Goal: Information Seeking & Learning: Learn about a topic

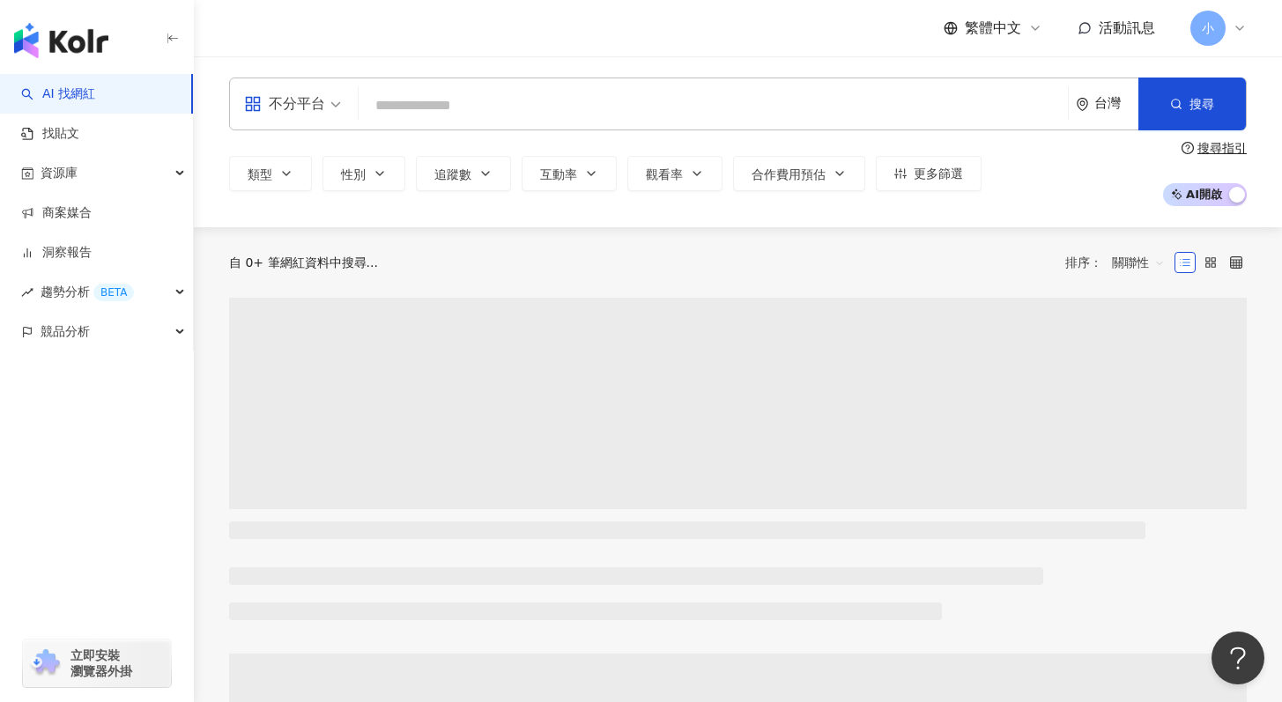
click at [432, 99] on input "search" at bounding box center [713, 105] width 695 height 33
click at [312, 100] on div "不分平台" at bounding box center [284, 104] width 81 height 28
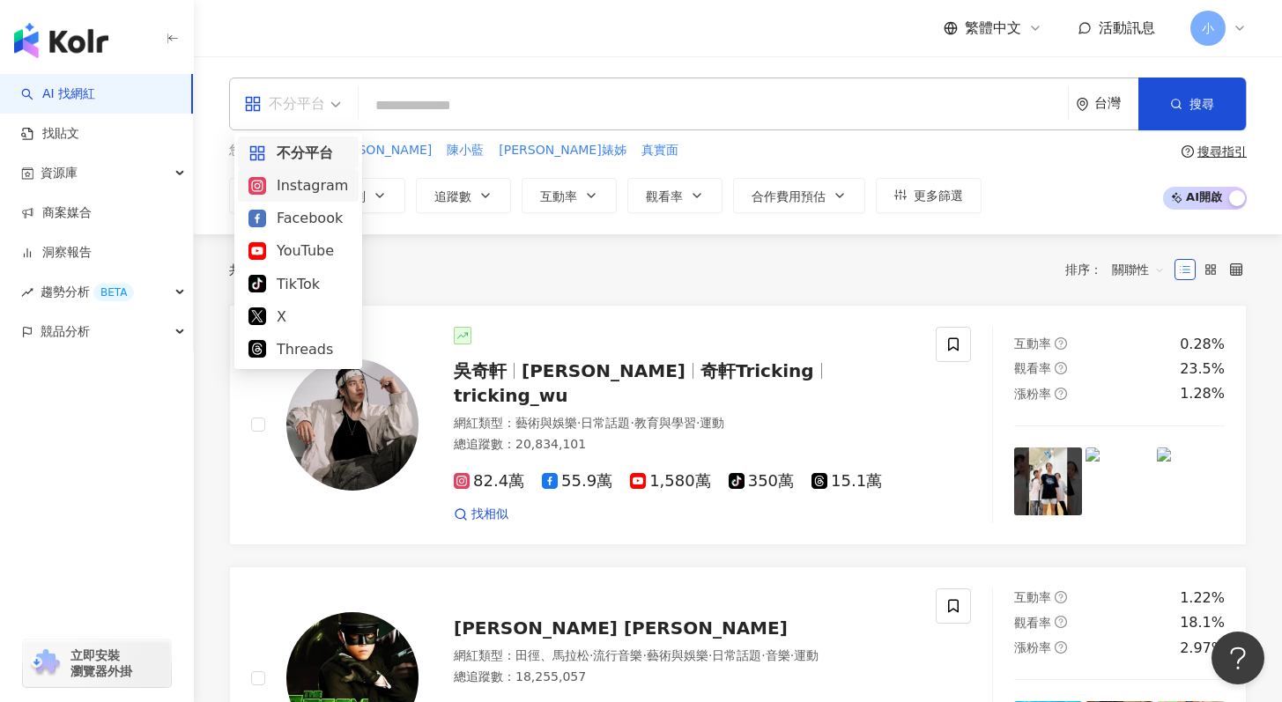
click at [312, 189] on div "Instagram" at bounding box center [298, 185] width 100 height 22
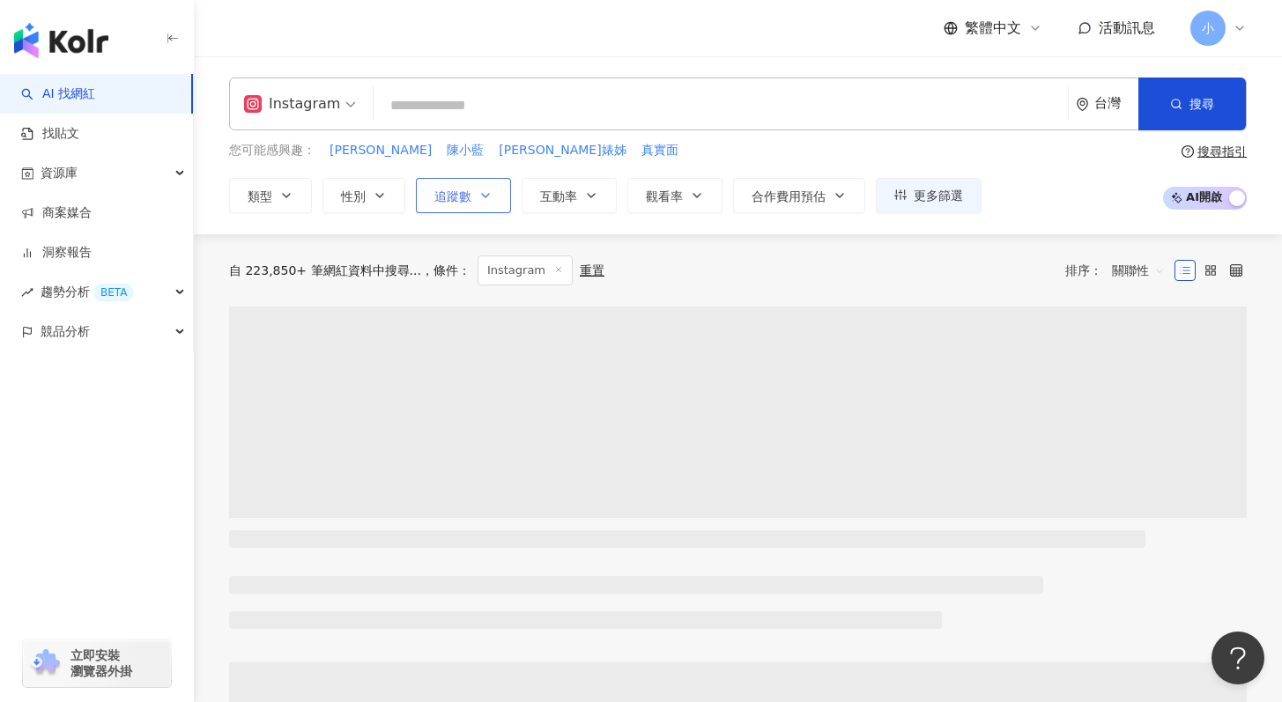
click at [447, 189] on span "追蹤數" at bounding box center [452, 196] width 37 height 14
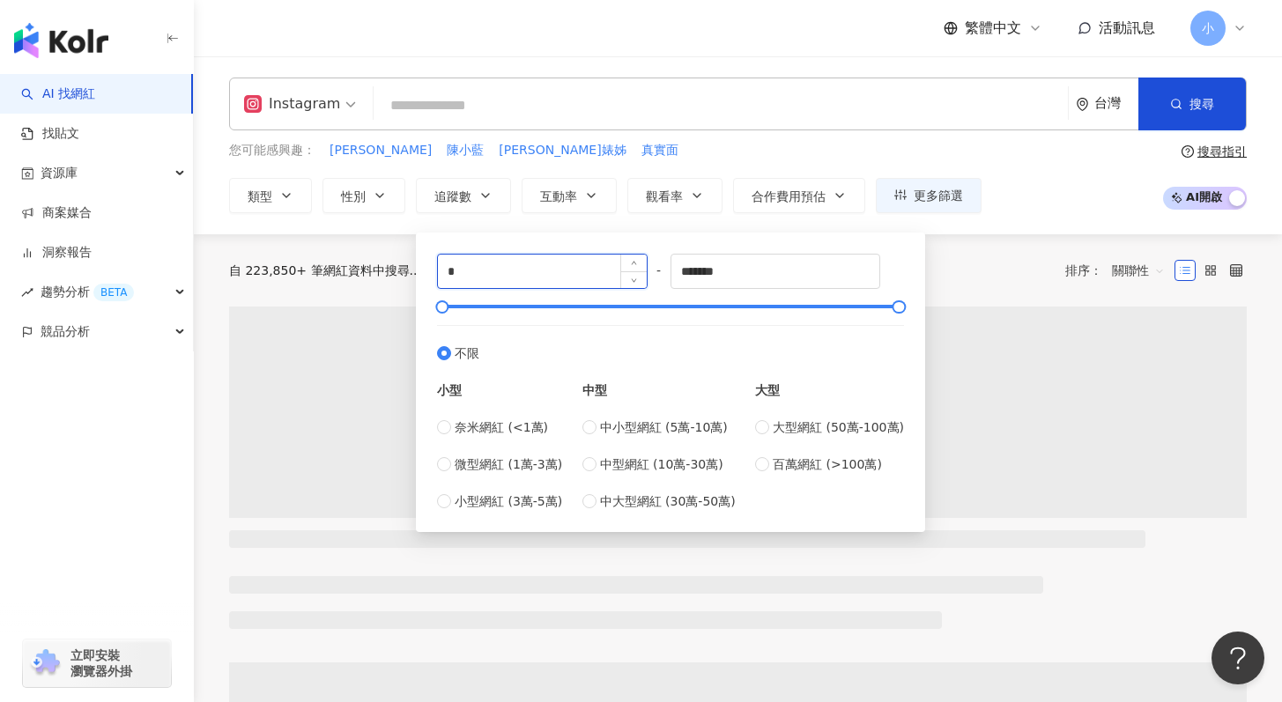
click at [487, 270] on input "*" at bounding box center [542, 271] width 209 height 33
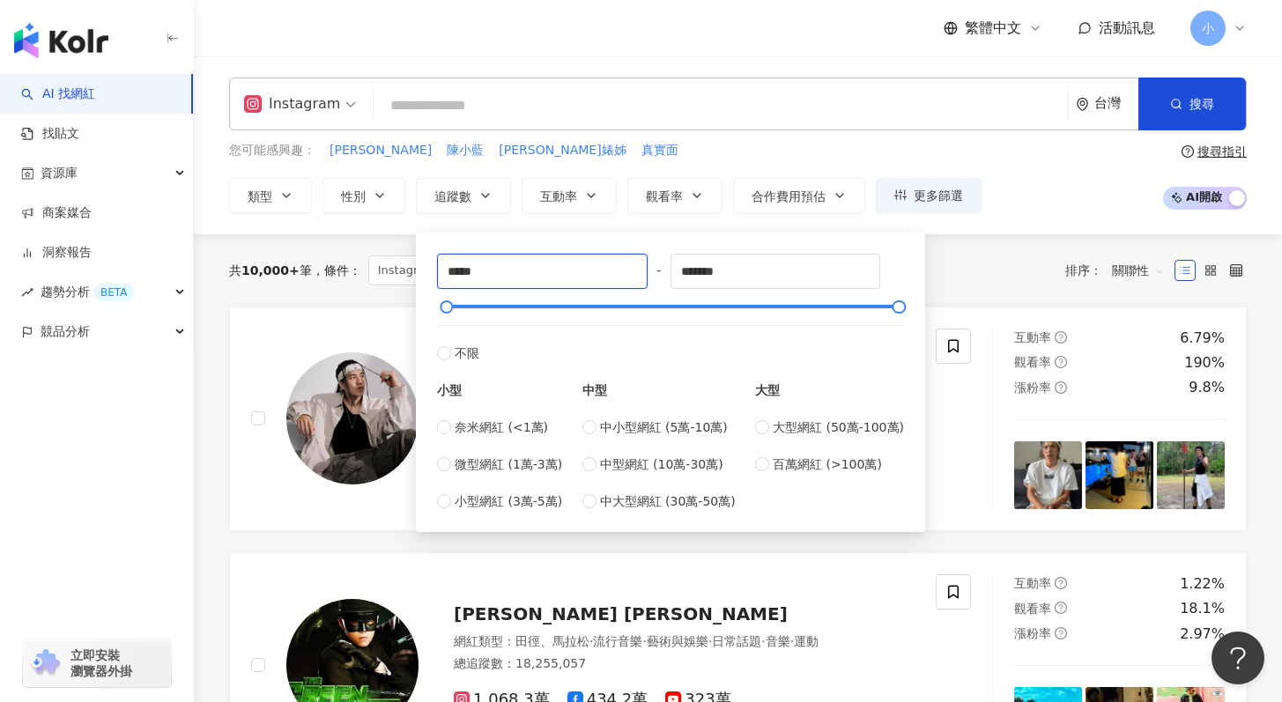
type input "*****"
click at [576, 106] on input "search" at bounding box center [721, 105] width 680 height 33
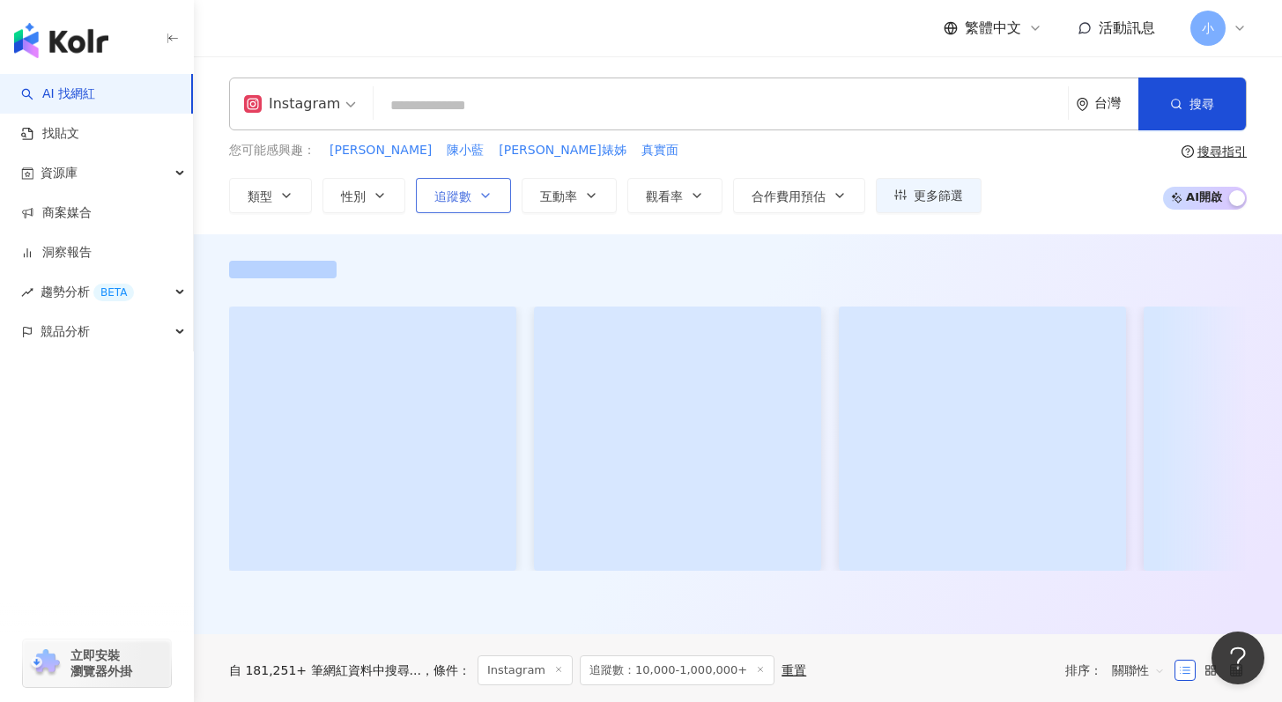
click at [448, 197] on span "追蹤數" at bounding box center [452, 196] width 37 height 14
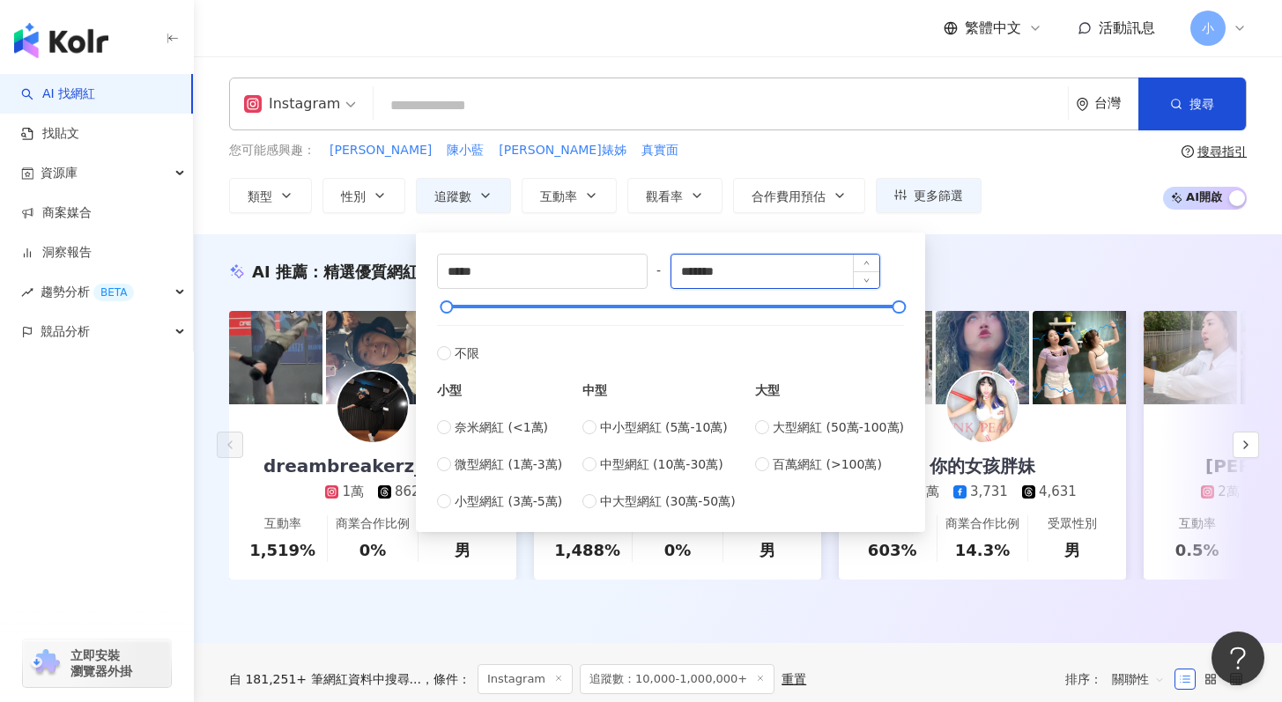
click at [847, 273] on input "*******" at bounding box center [775, 271] width 209 height 33
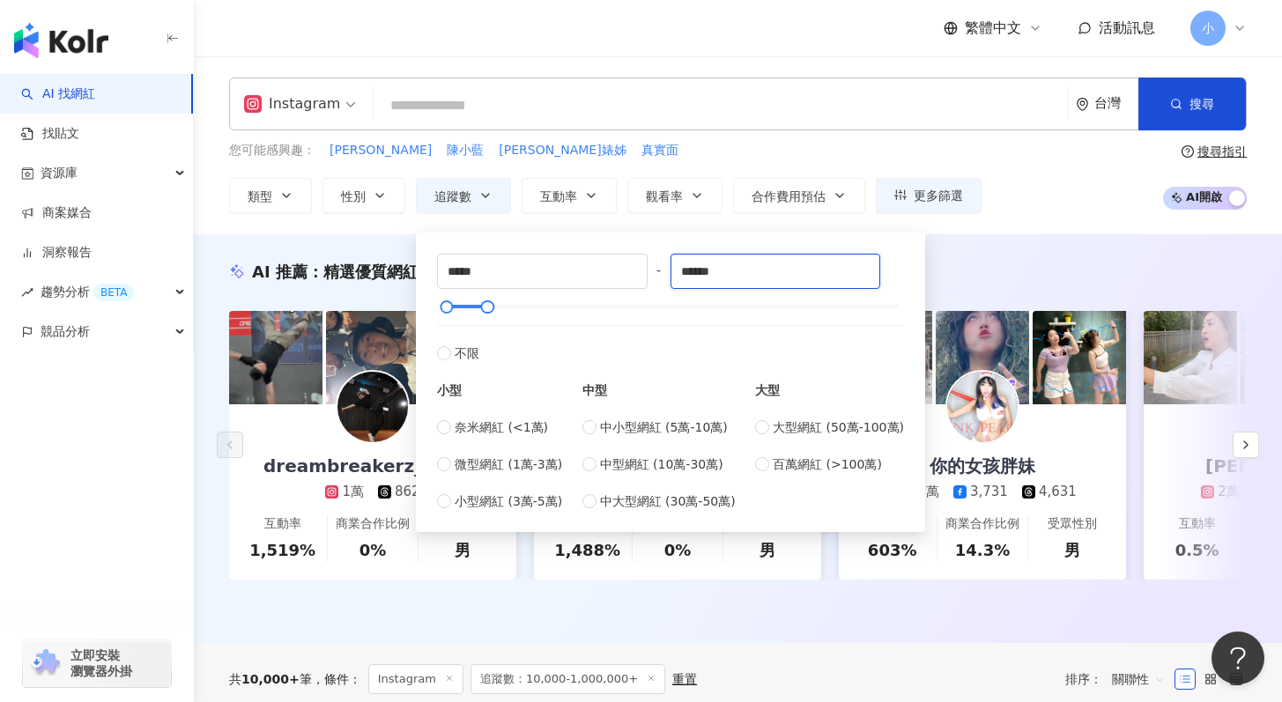
type input "******"
click at [550, 108] on input "search" at bounding box center [721, 105] width 680 height 33
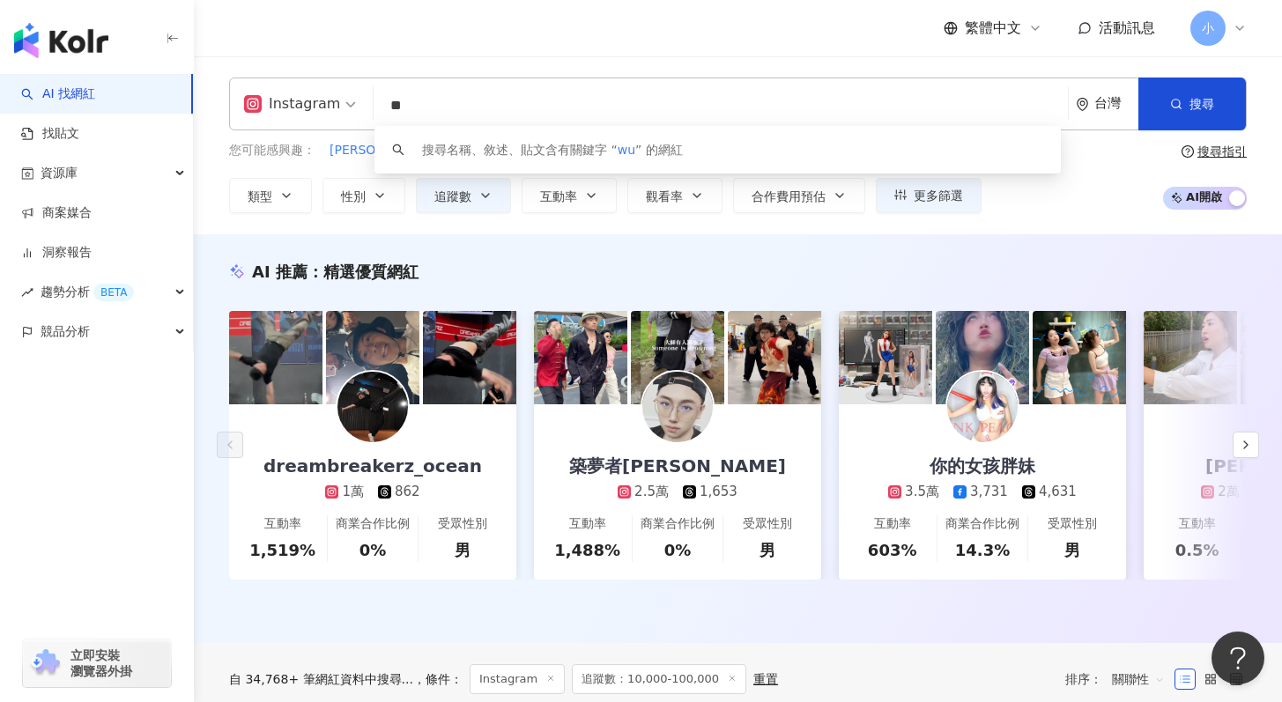
type input "*"
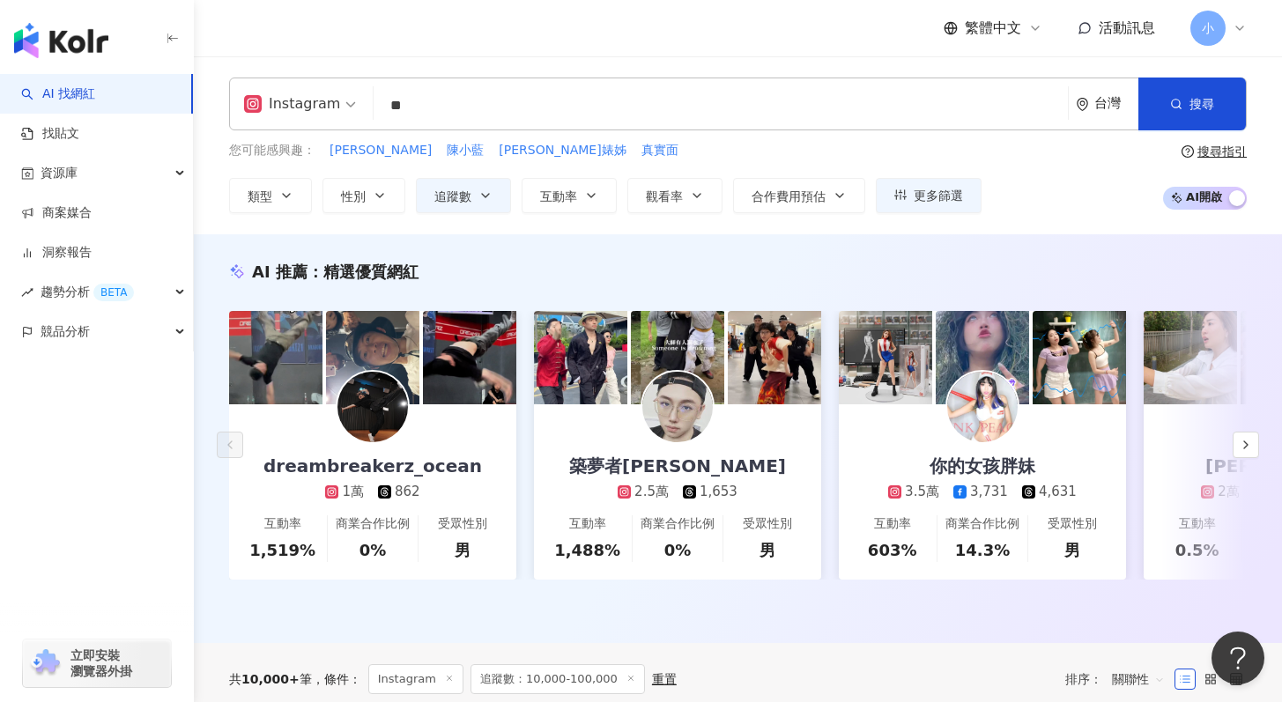
click at [550, 108] on input "**" at bounding box center [721, 105] width 680 height 33
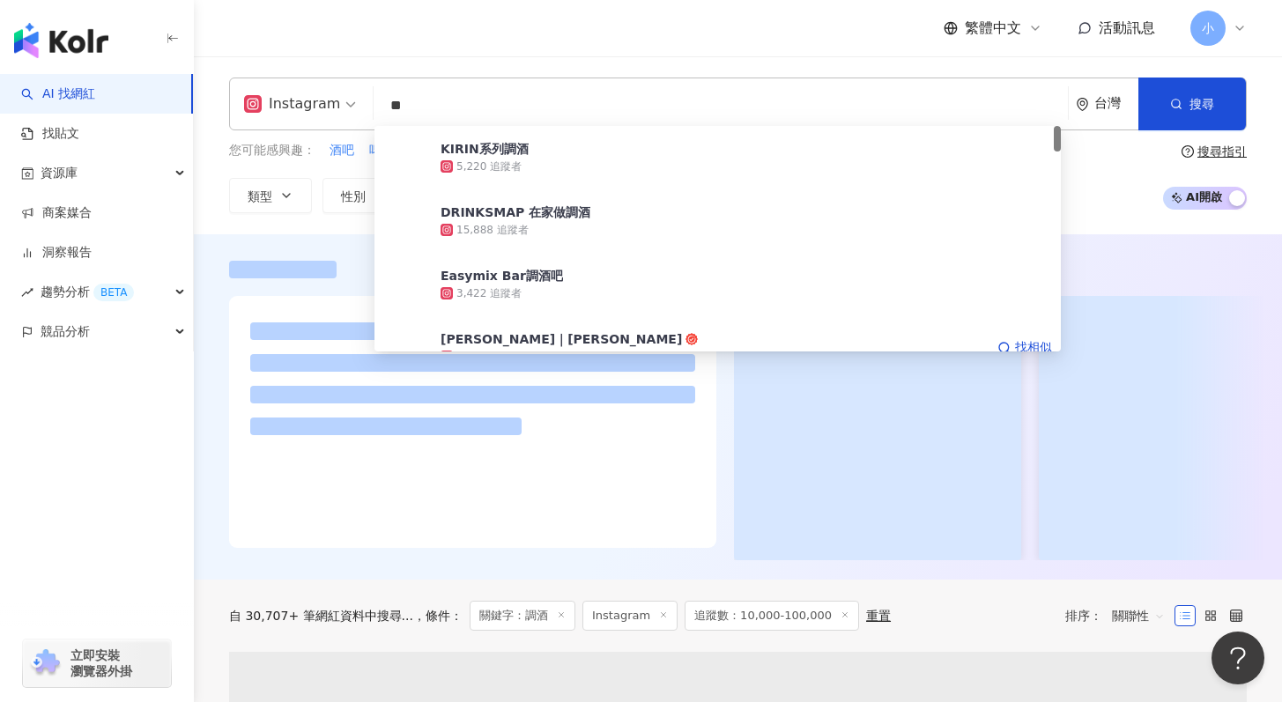
scroll to position [41, 0]
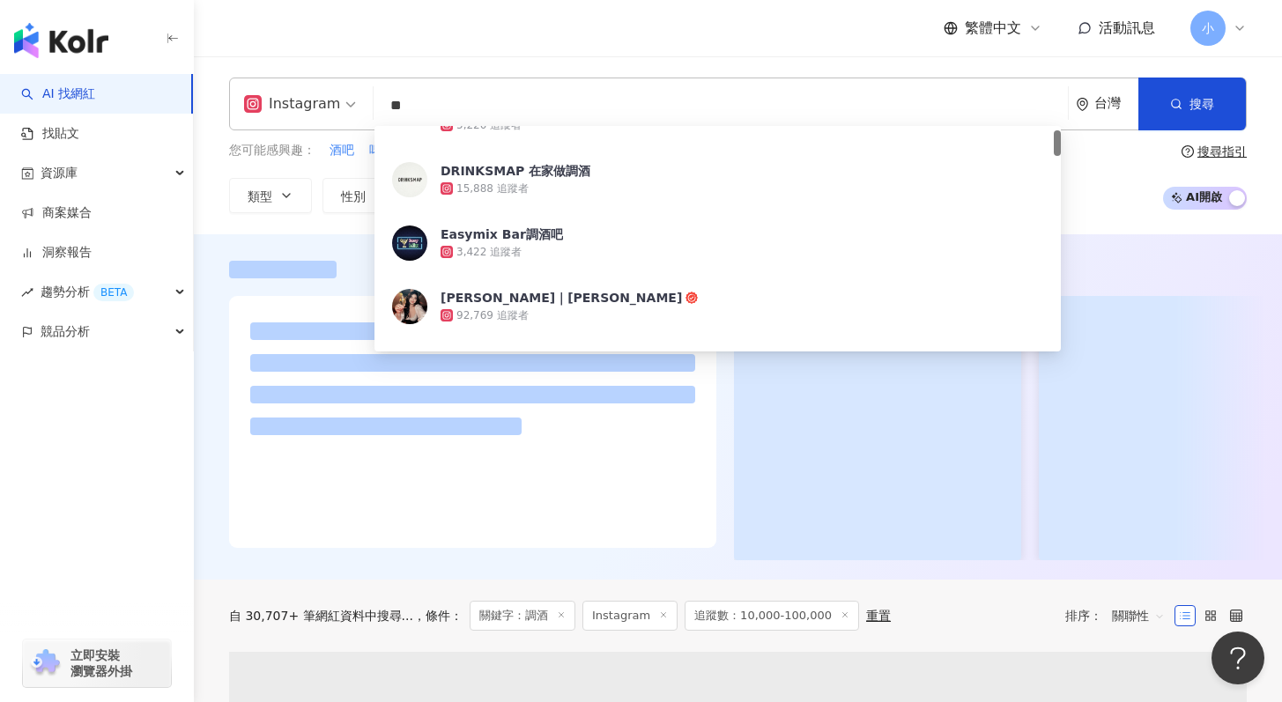
click at [208, 464] on div at bounding box center [738, 411] width 1088 height 300
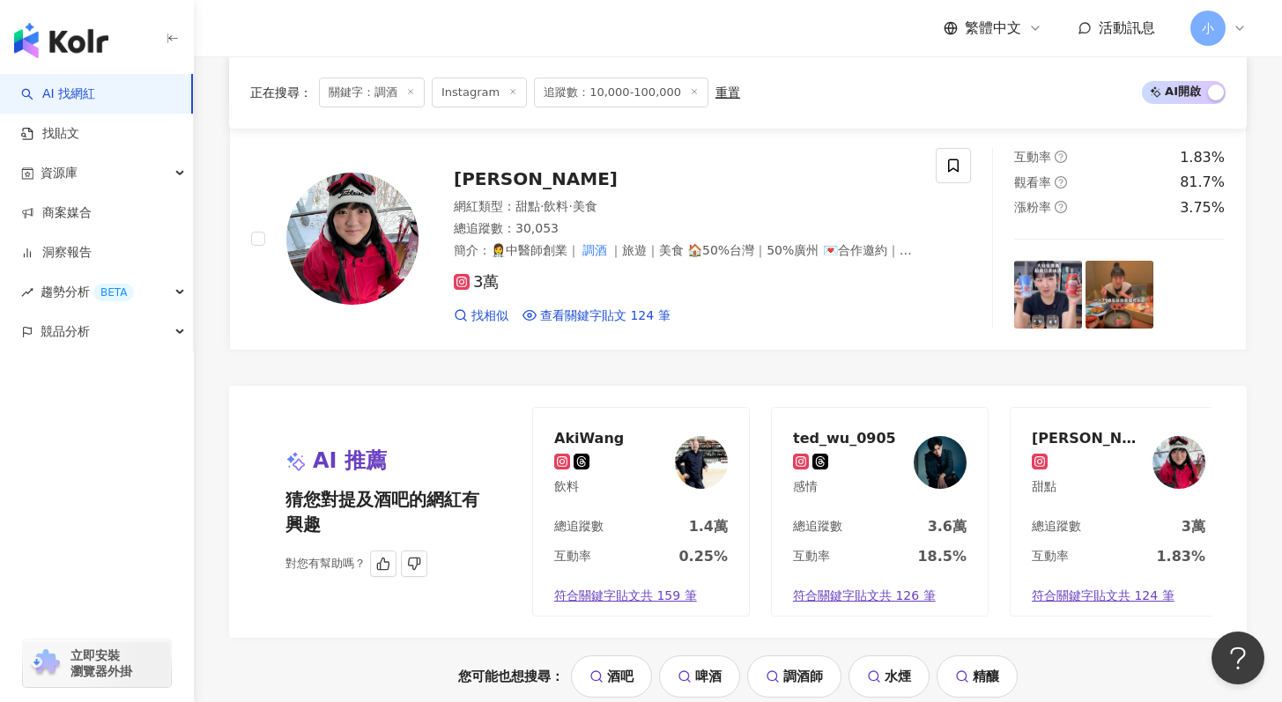
scroll to position [3720, 0]
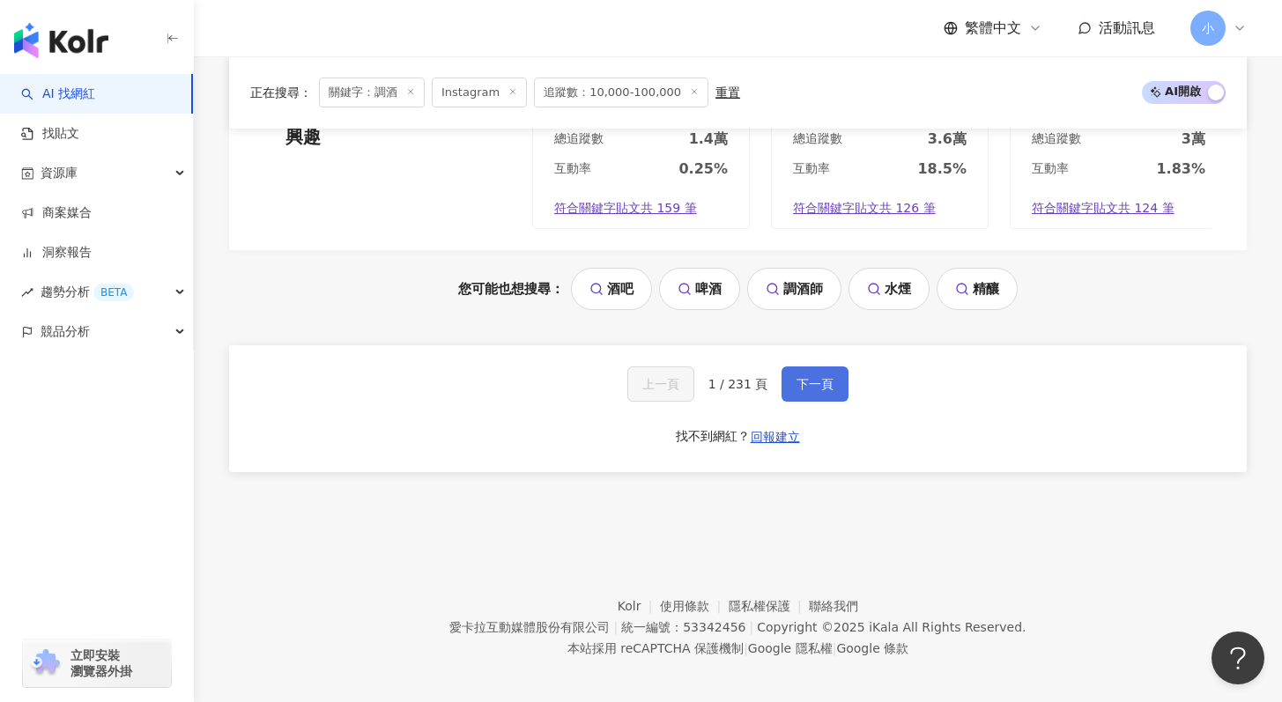
click at [824, 377] on span "下一頁" at bounding box center [815, 384] width 37 height 14
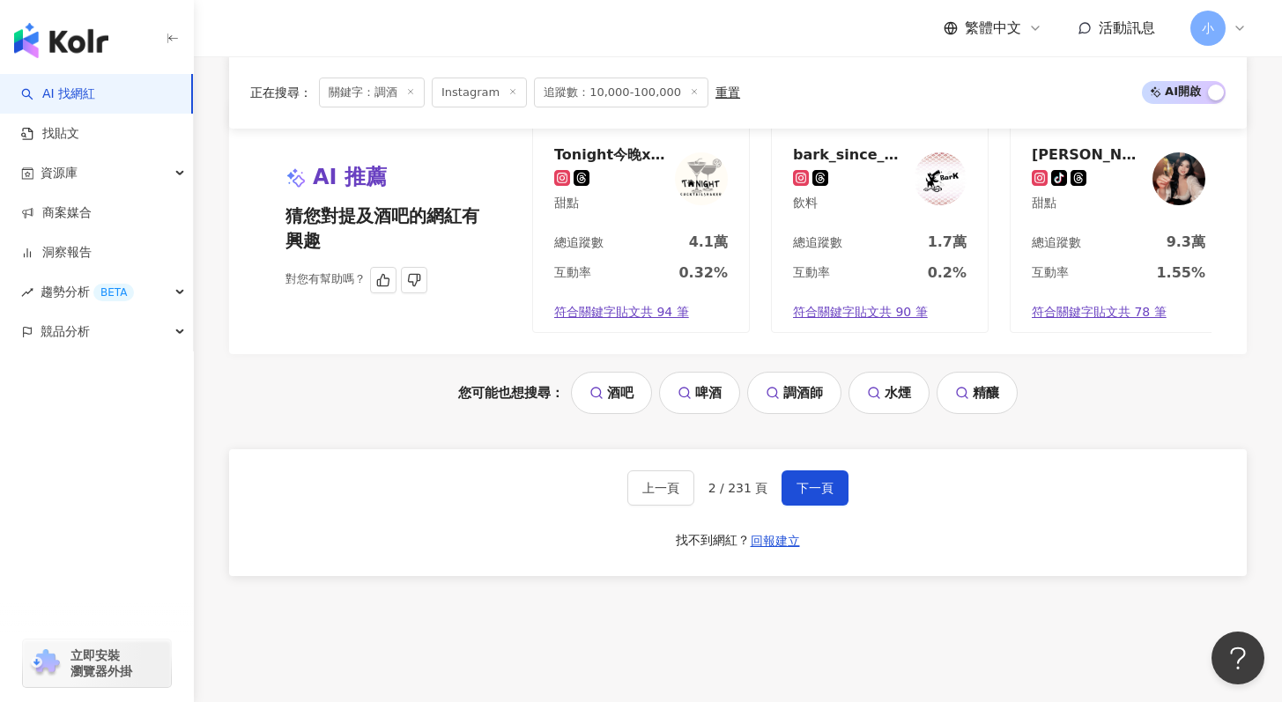
scroll to position [3863, 0]
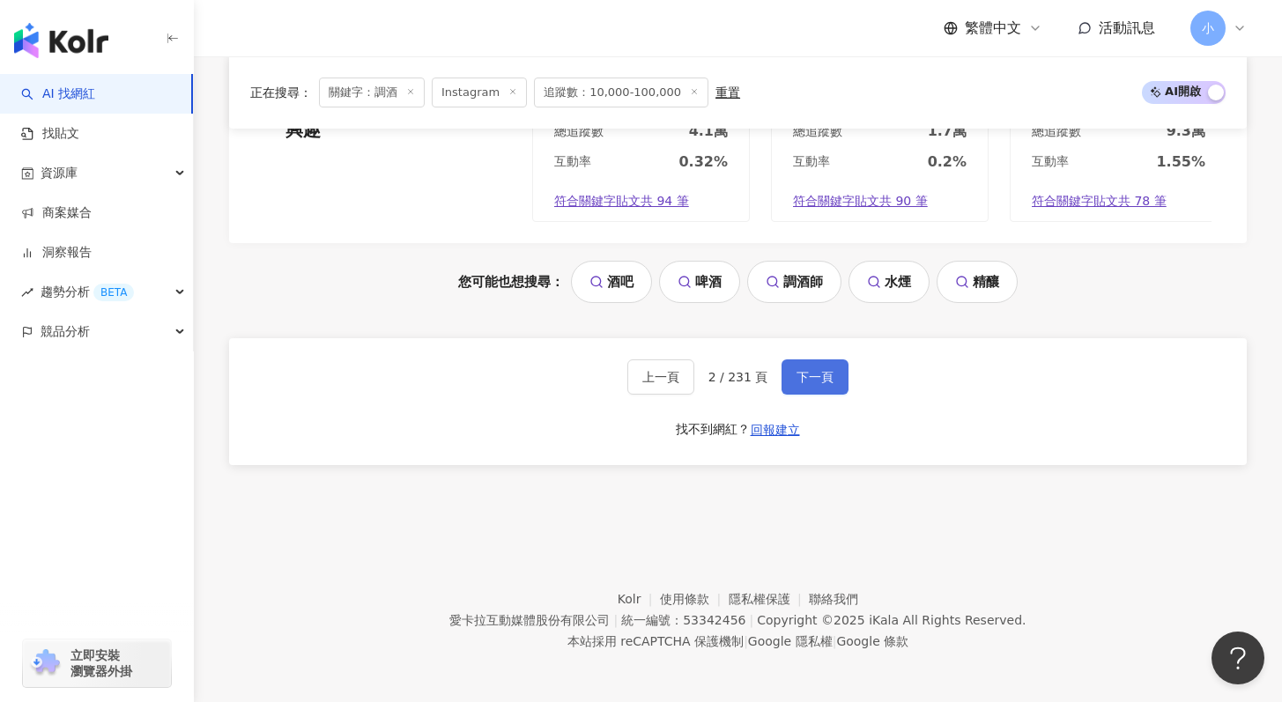
click at [817, 363] on button "下一頁" at bounding box center [815, 377] width 67 height 35
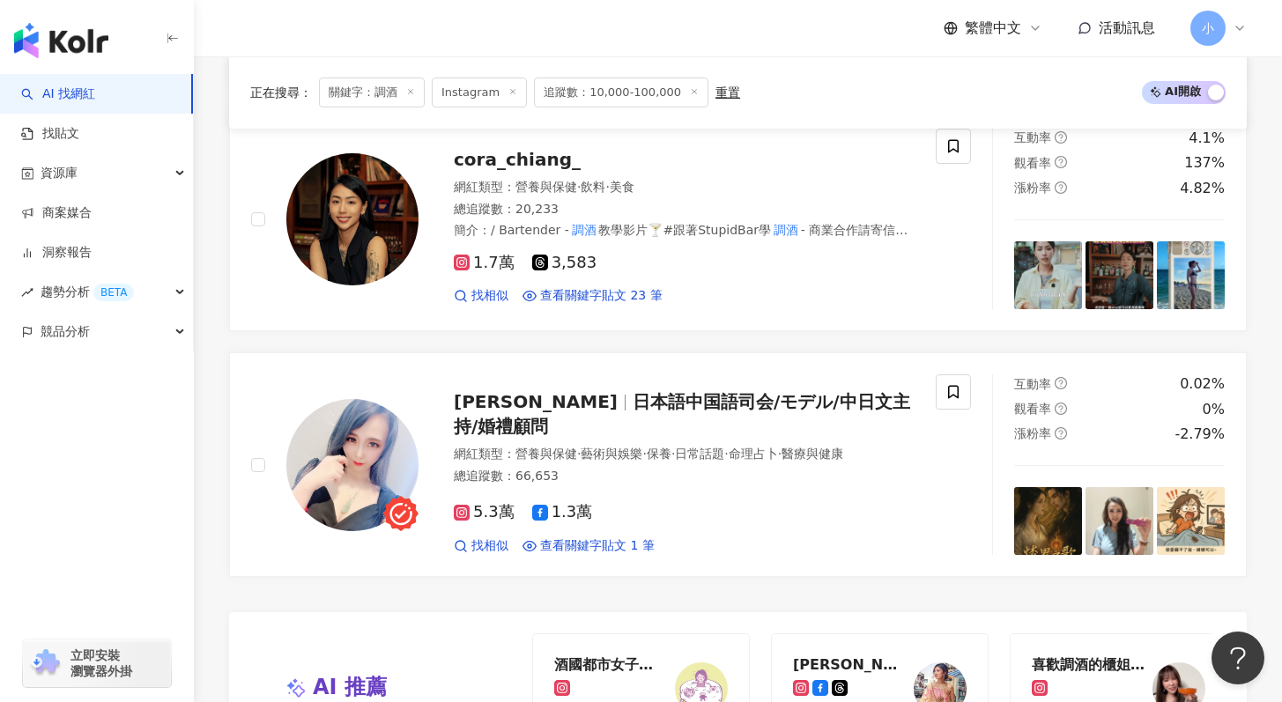
scroll to position [3548, 0]
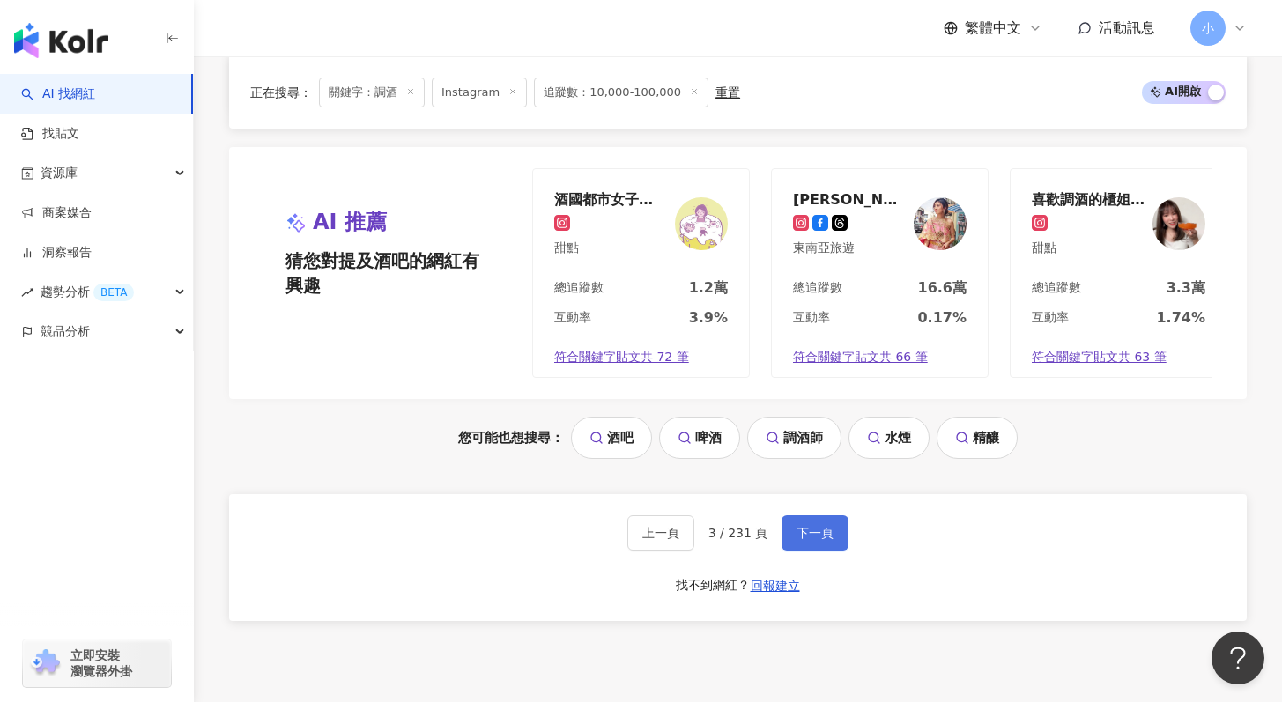
click at [819, 540] on span "下一頁" at bounding box center [815, 533] width 37 height 14
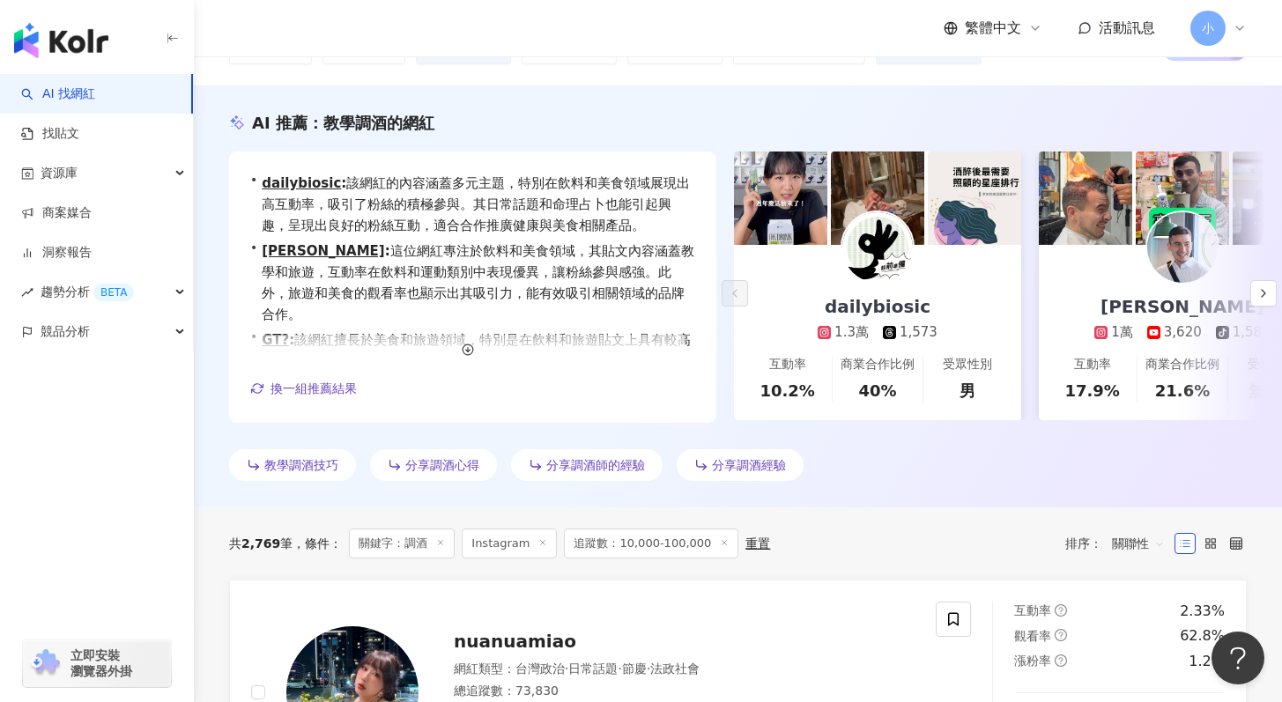
scroll to position [0, 0]
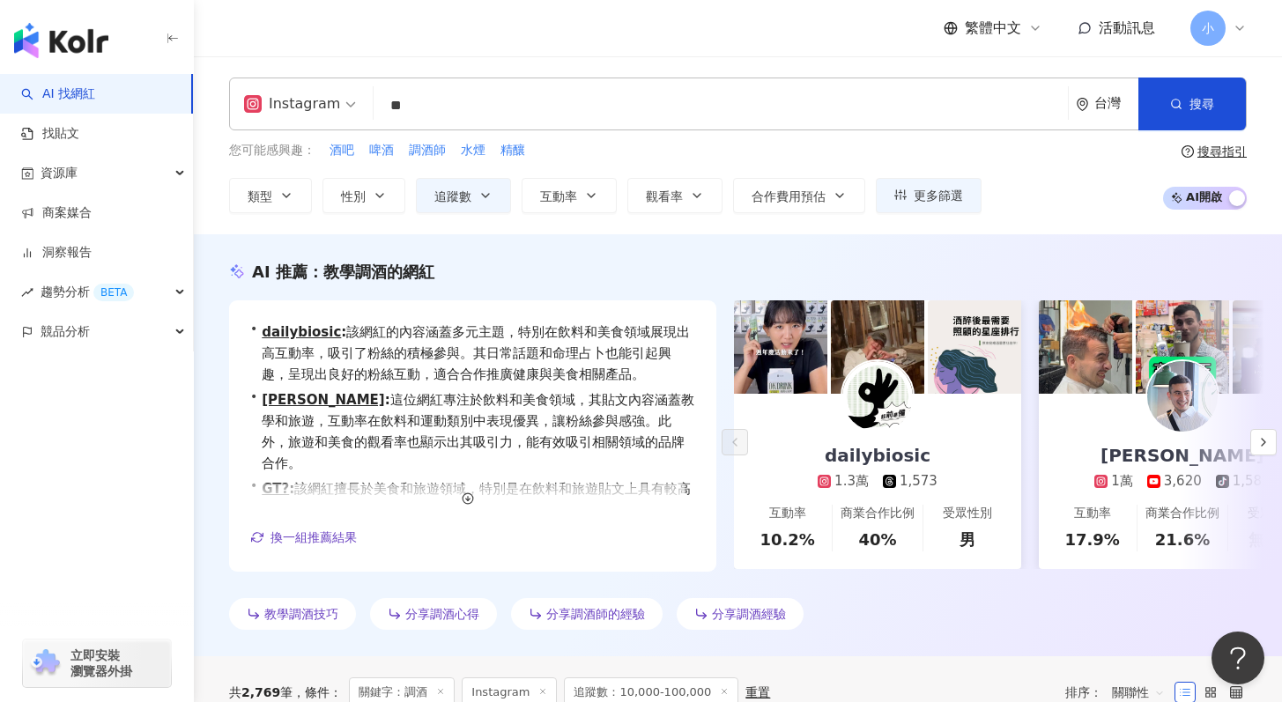
click at [428, 98] on input "**" at bounding box center [721, 105] width 680 height 33
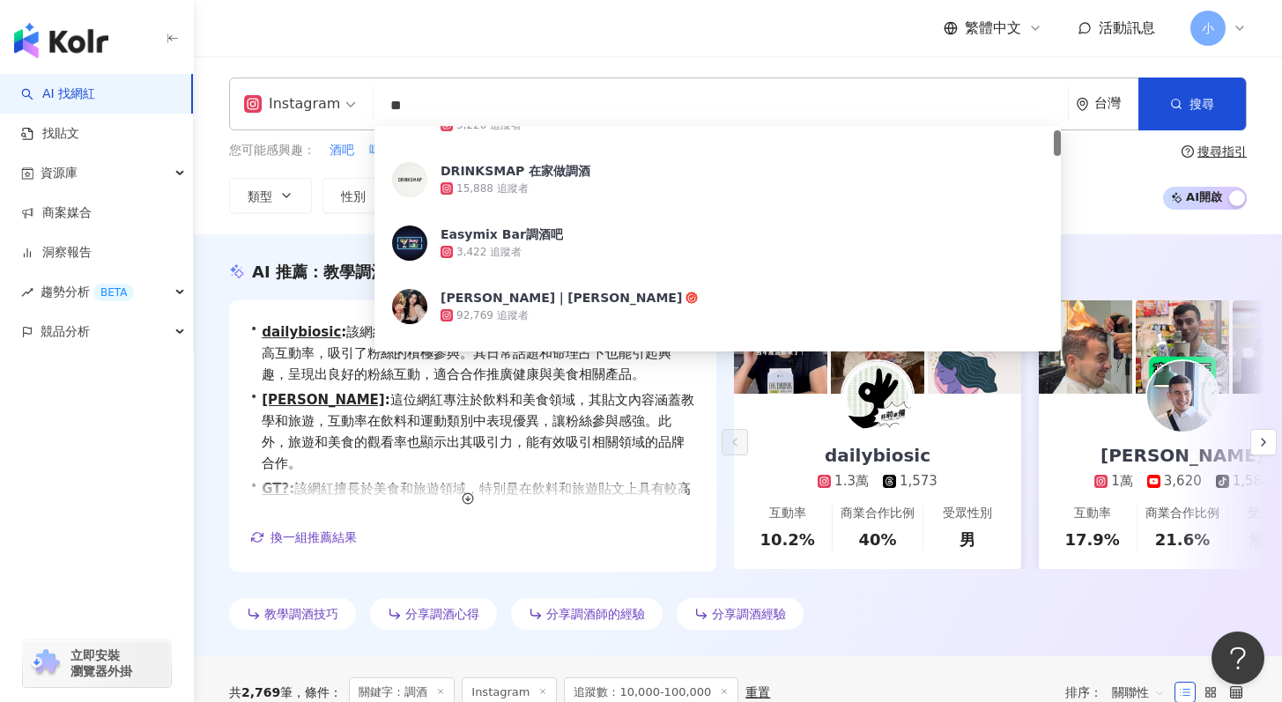
click at [428, 98] on input "**" at bounding box center [721, 105] width 680 height 33
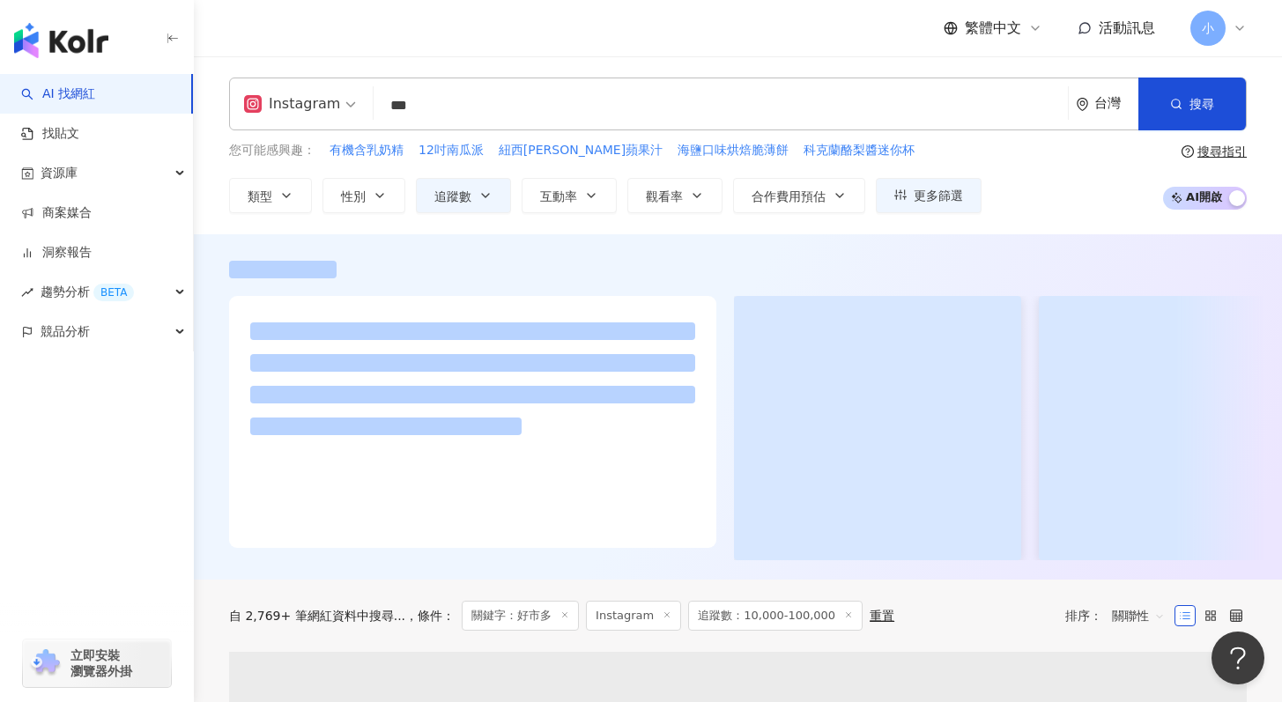
click at [203, 580] on div at bounding box center [738, 406] width 1088 height 345
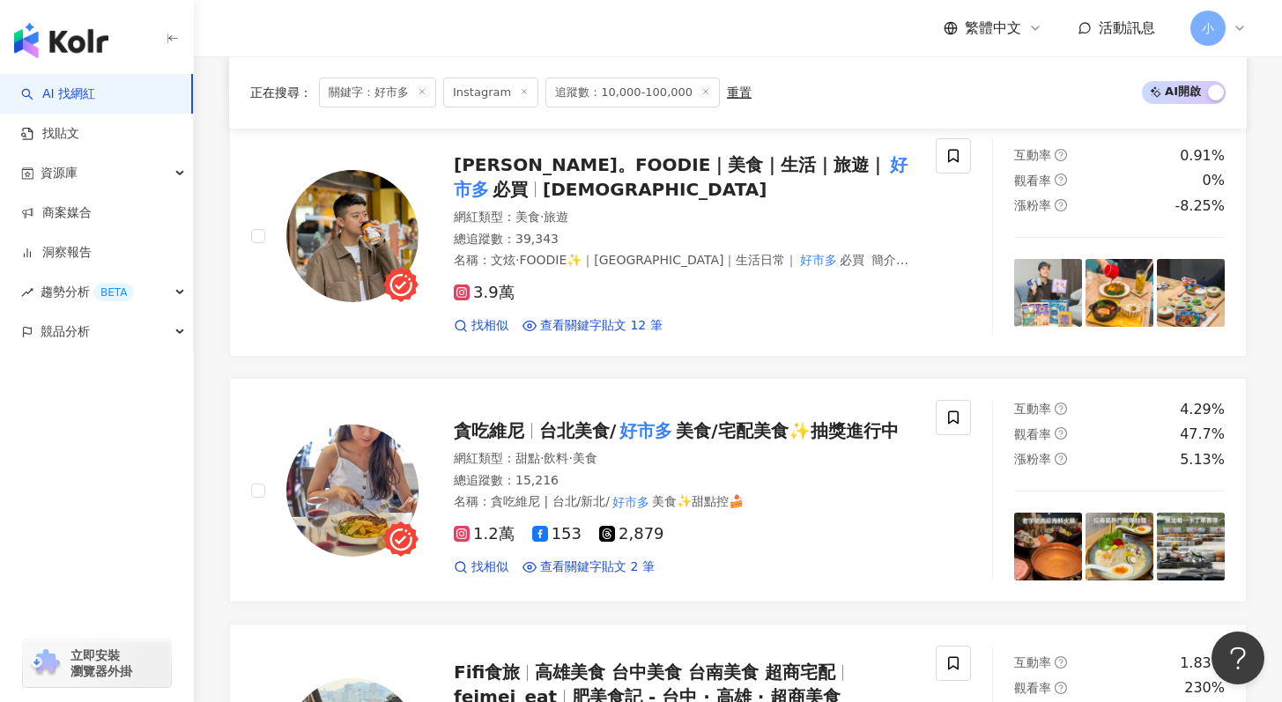
scroll to position [1633, 0]
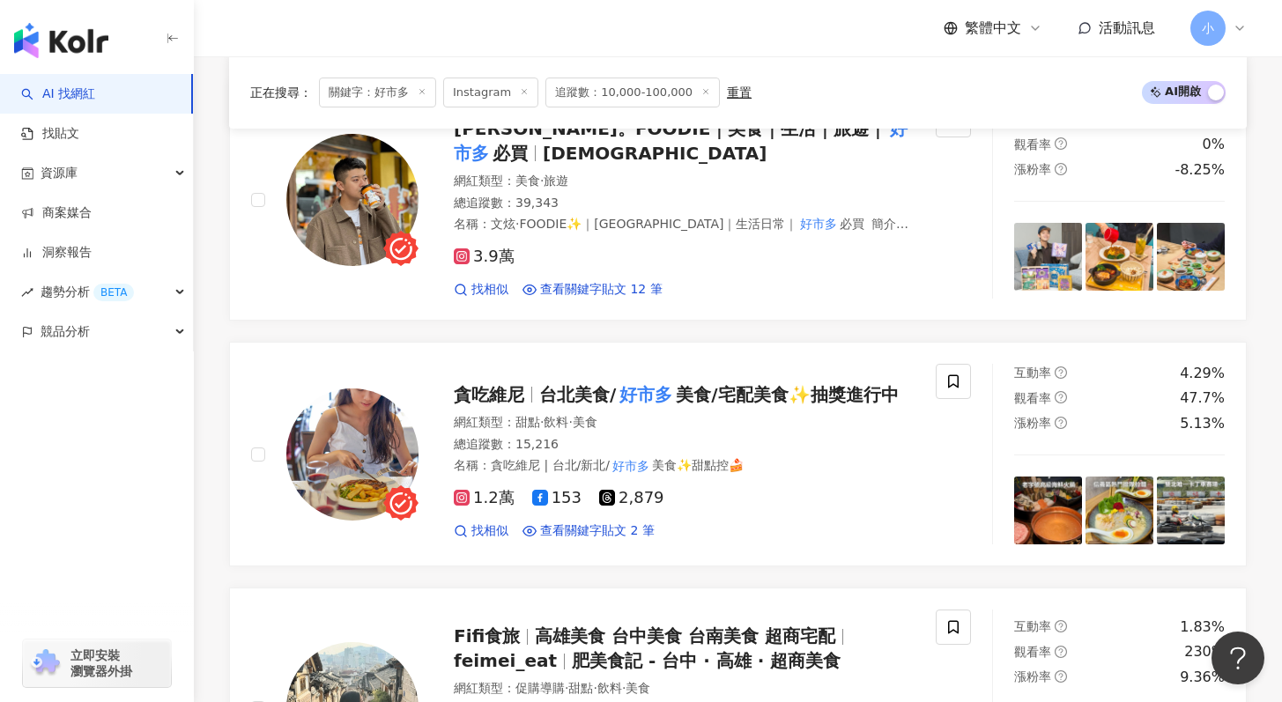
click at [346, 337] on div "好市多 優惠資訊分享 網紅類型 ： 營養與保健 · 促購導購 · 美妝時尚 · 財經 · 美食 總追蹤數 ： 300,392 名稱 ： 好市多 優惠資訊分享 …" at bounding box center [738, 585] width 1018 height 2978
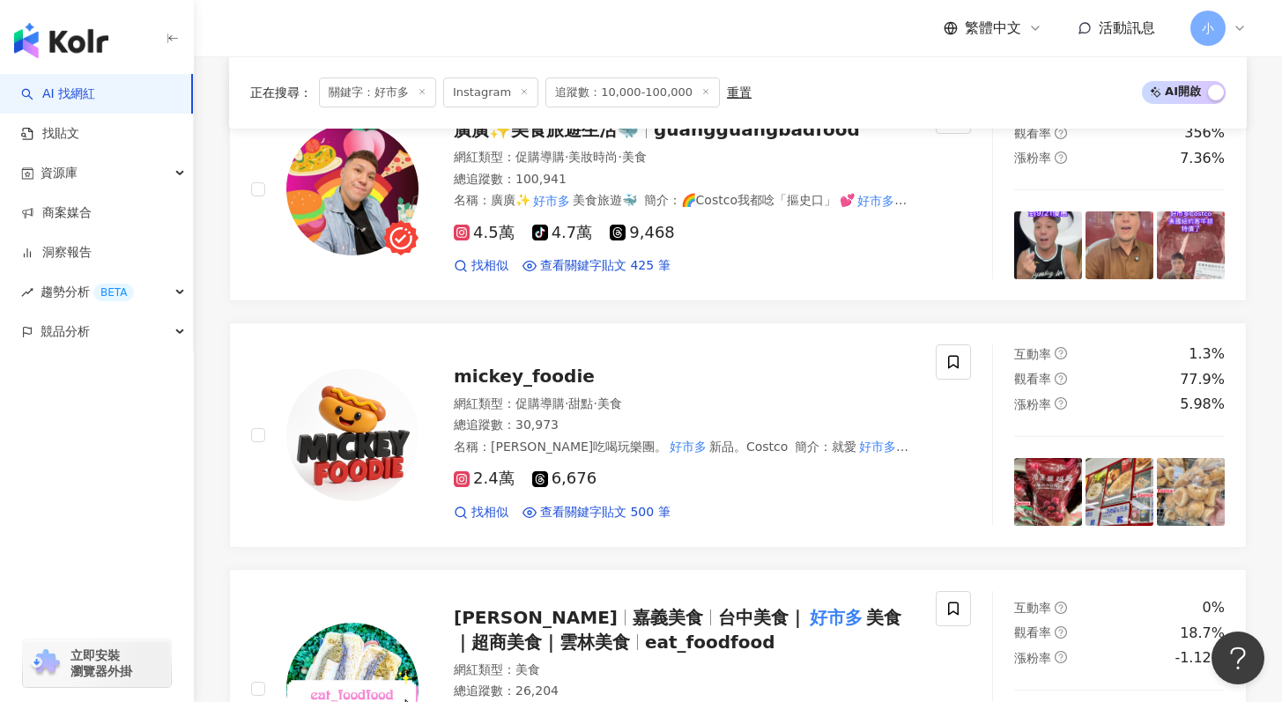
scroll to position [2398, 0]
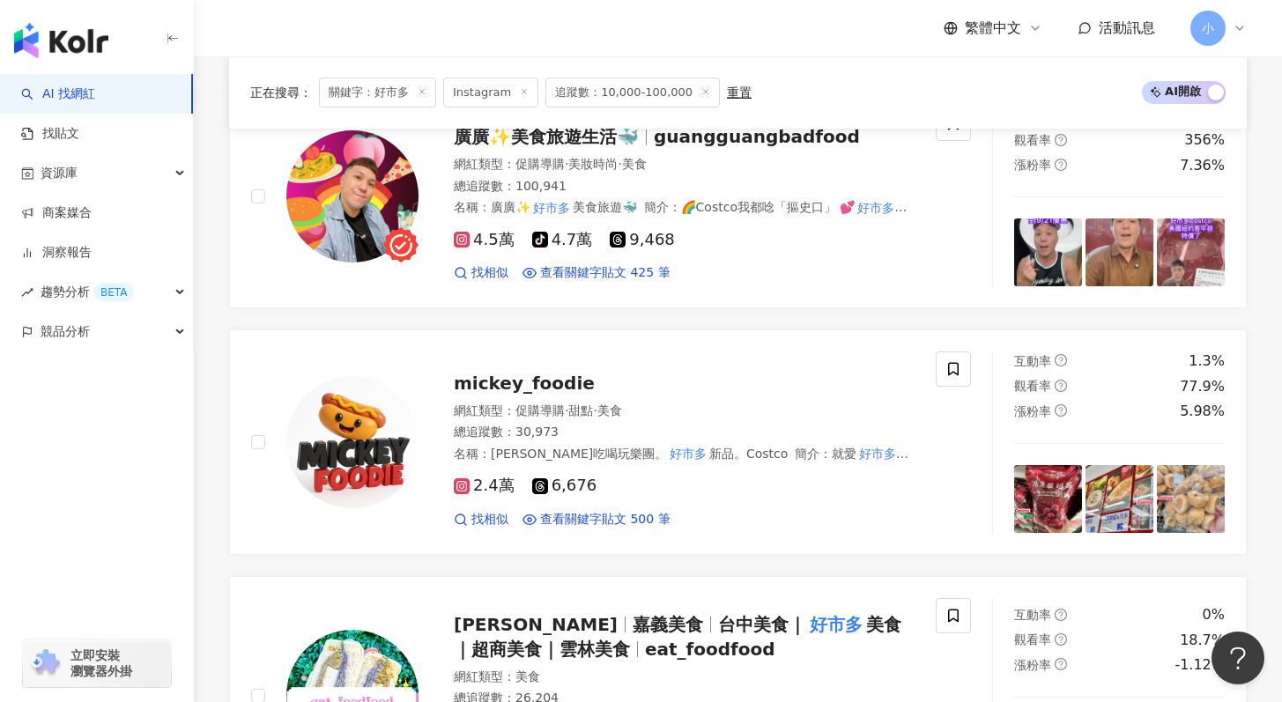
click at [210, 411] on div "正在搜尋 ： 關鍵字：好市多 Instagram 追蹤數：10,000-100,000 重置 AI 開啟 AI 關閉 好市多 優惠資訊分享 網紅類型 ： 營養…" at bounding box center [738, 60] width 1088 height 3604
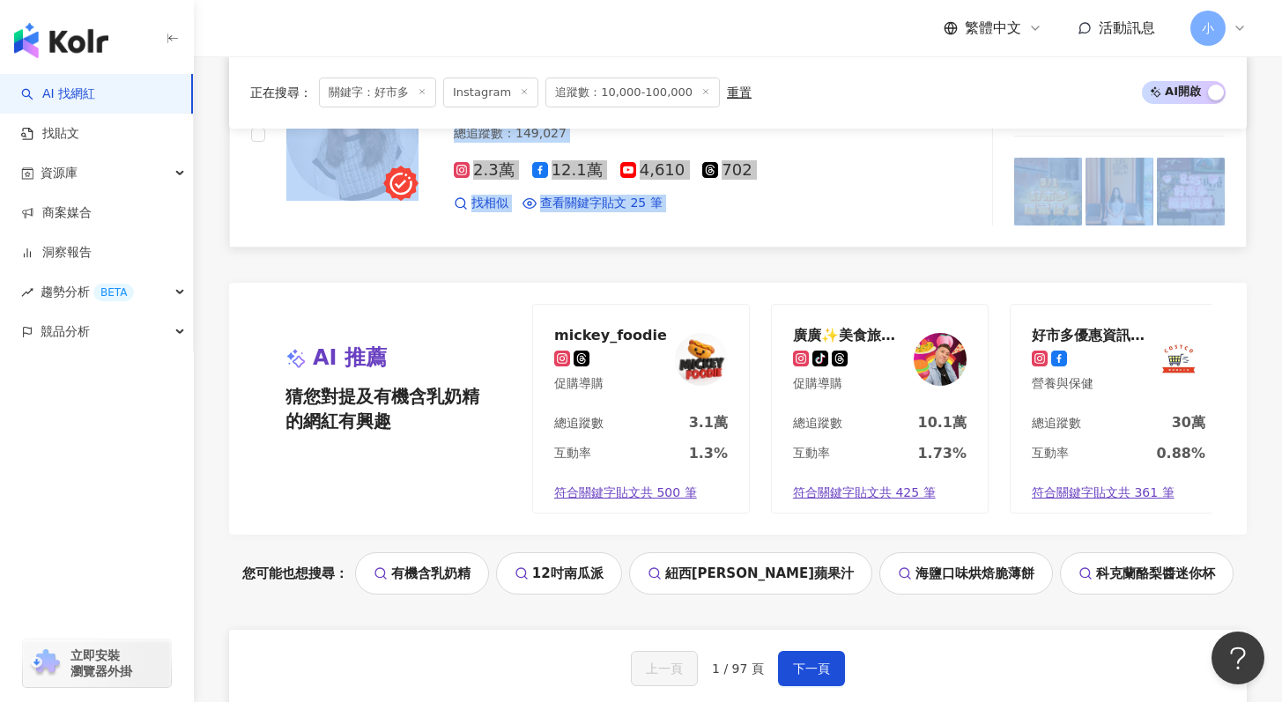
scroll to position [3591, 0]
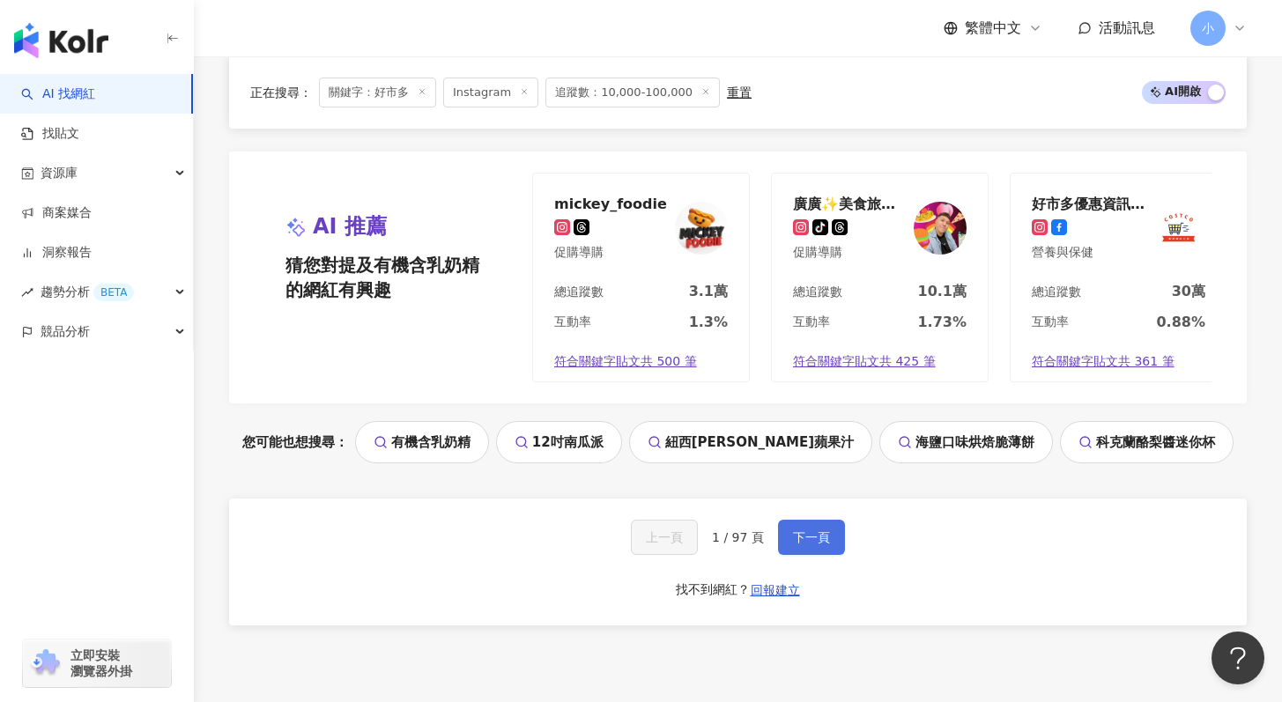
click at [823, 540] on button "下一頁" at bounding box center [811, 537] width 67 height 35
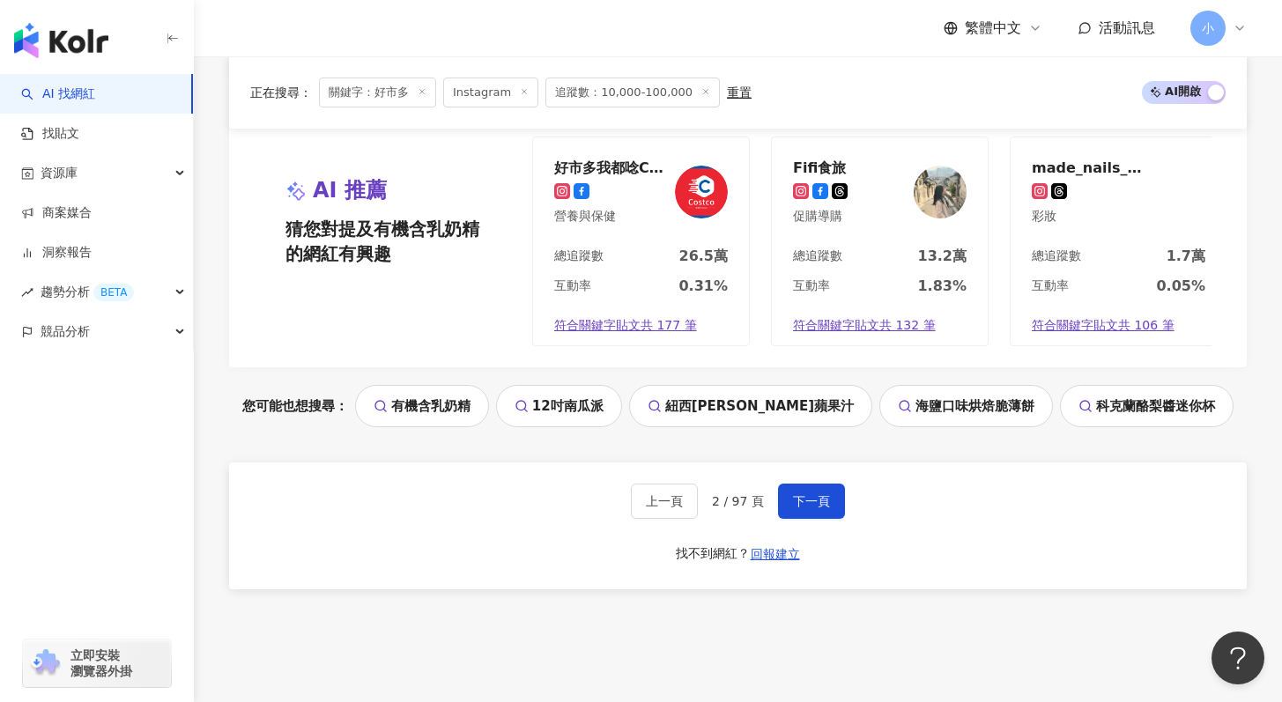
scroll to position [3675, 0]
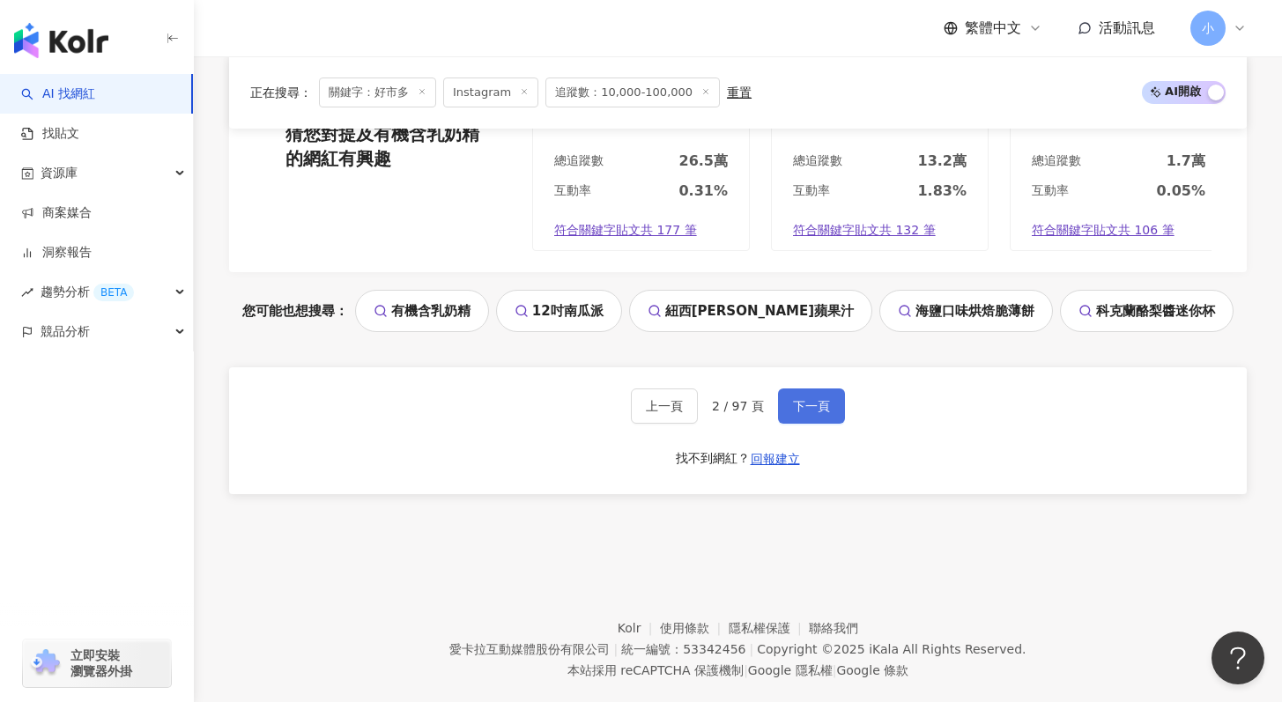
click at [815, 424] on button "下一頁" at bounding box center [811, 406] width 67 height 35
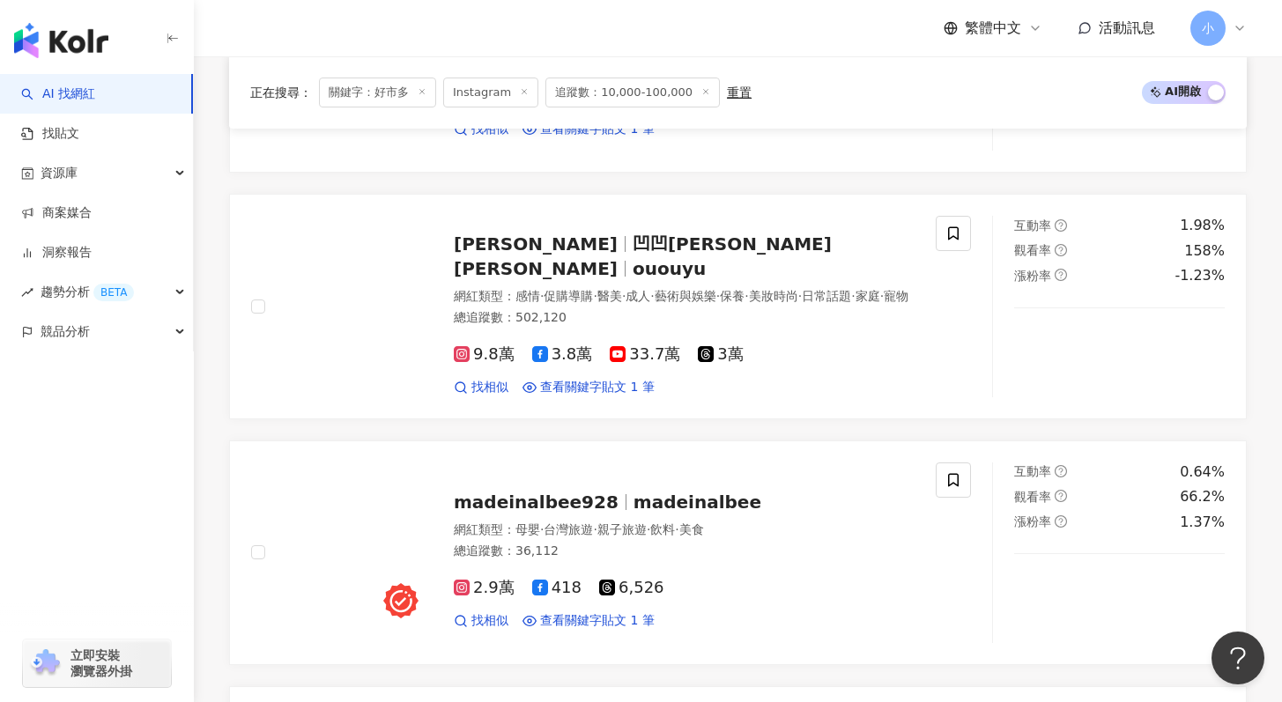
scroll to position [0, 0]
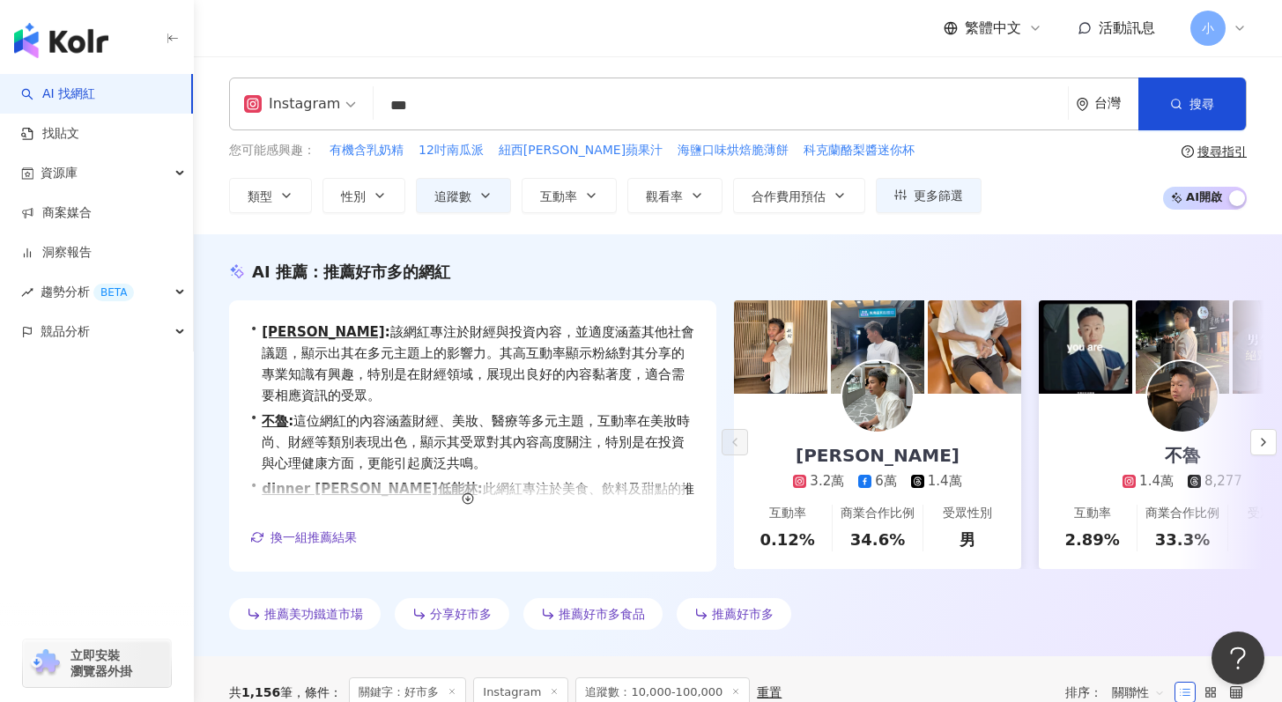
click at [430, 100] on input "***" at bounding box center [721, 105] width 680 height 33
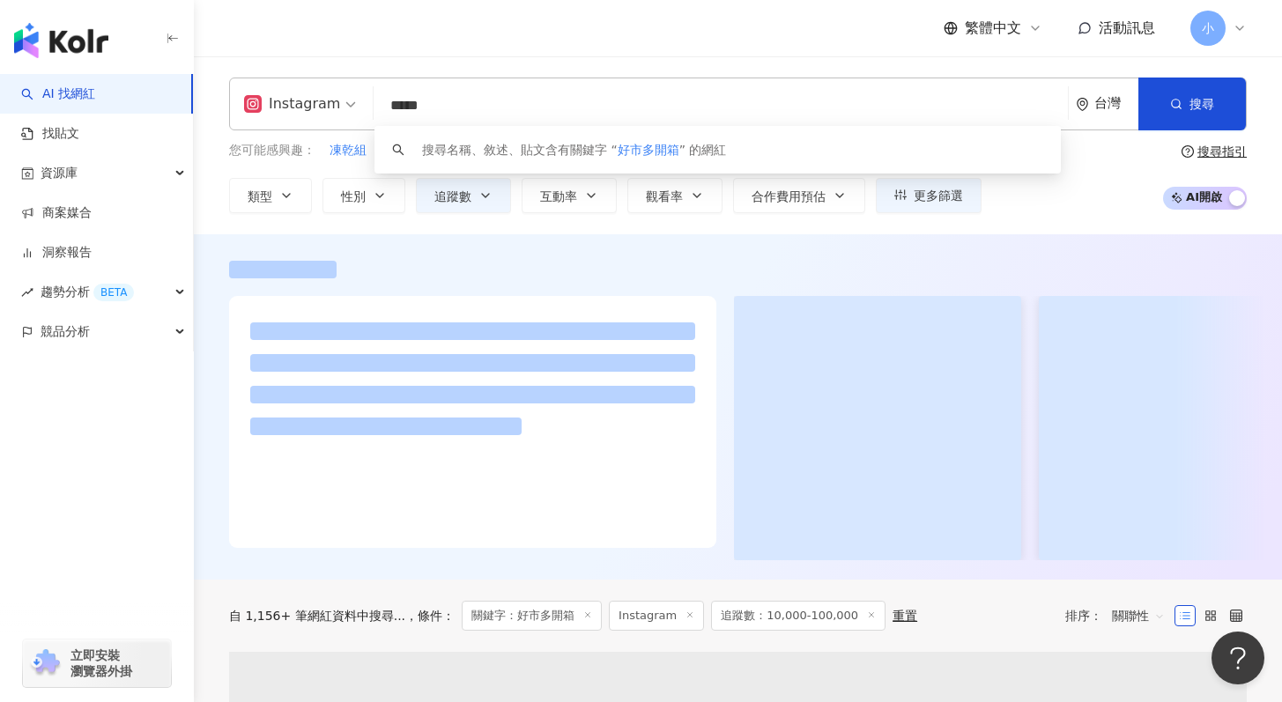
type input "*****"
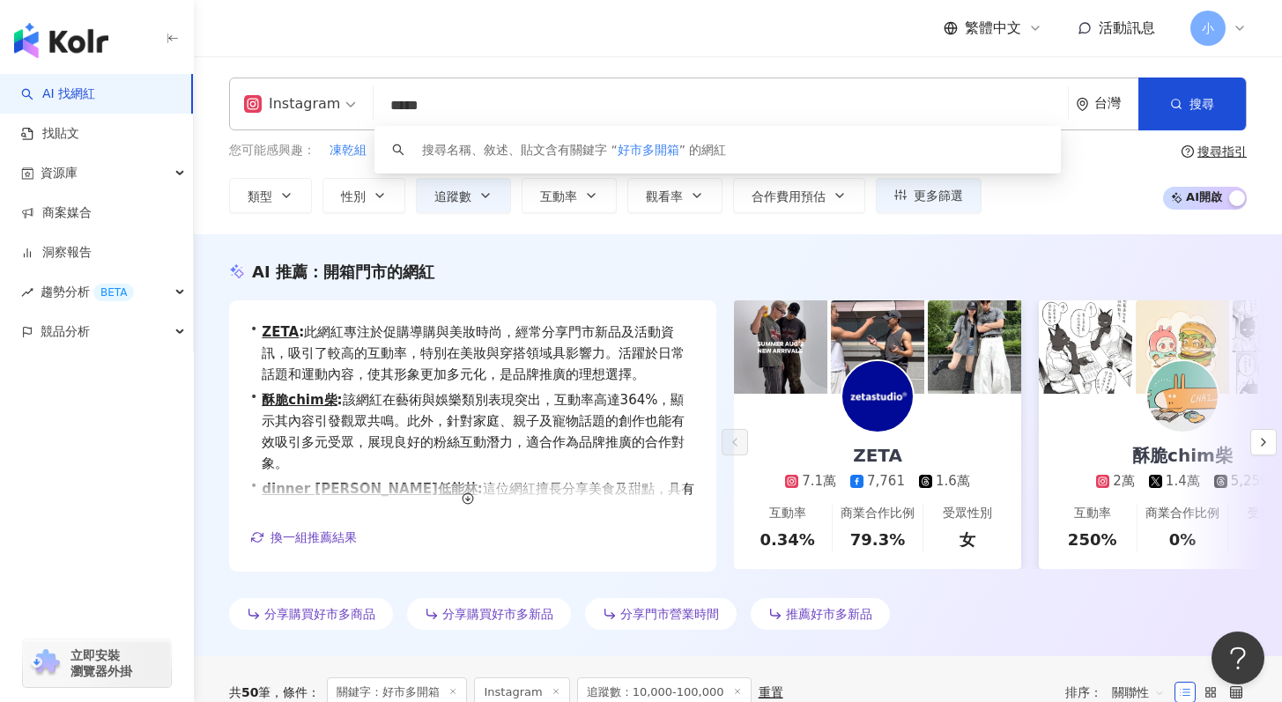
click at [664, 271] on div "AI 推薦 ： 開箱門市的網紅" at bounding box center [738, 272] width 1018 height 22
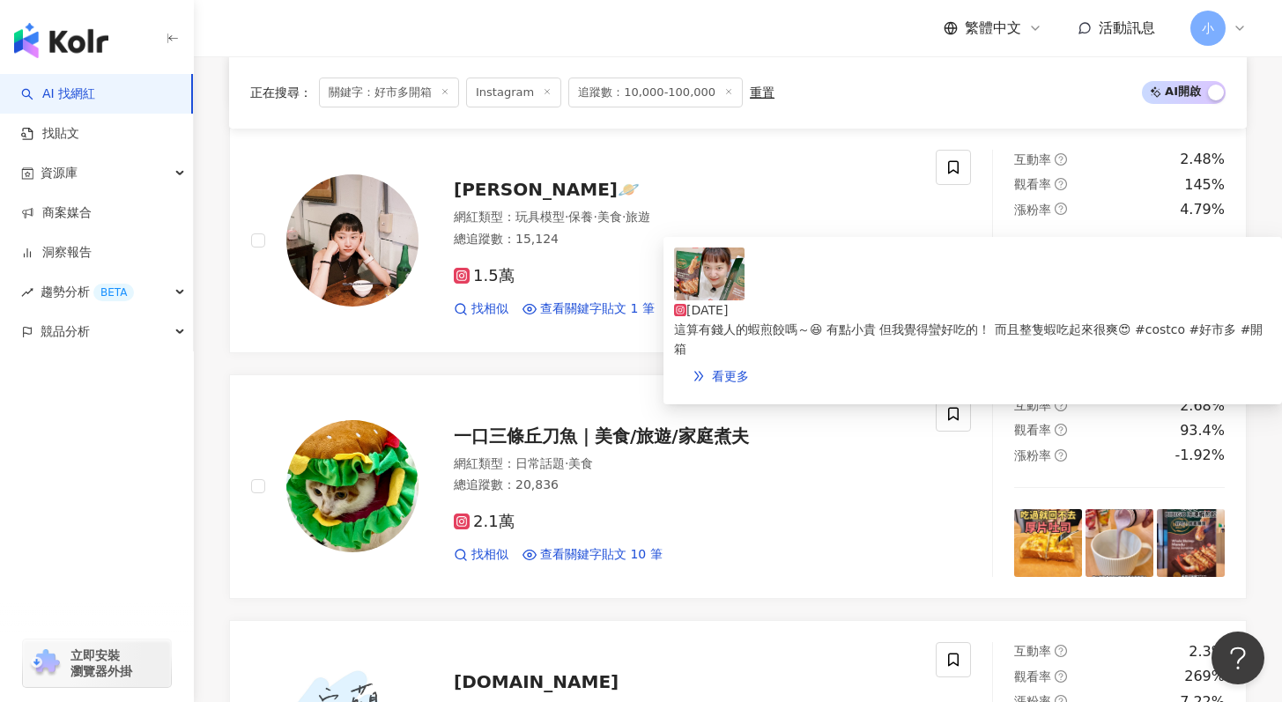
scroll to position [1830, 0]
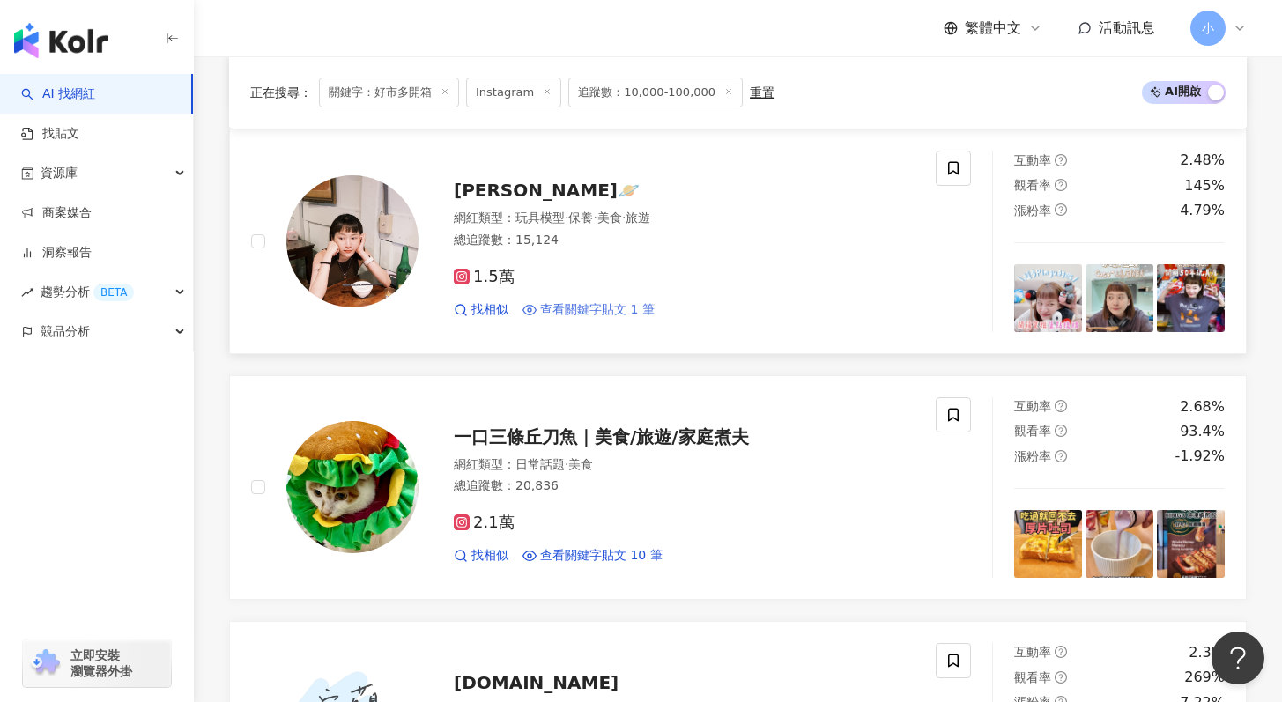
click at [582, 309] on span "查看關鍵字貼文 1 筆" at bounding box center [597, 310] width 115 height 18
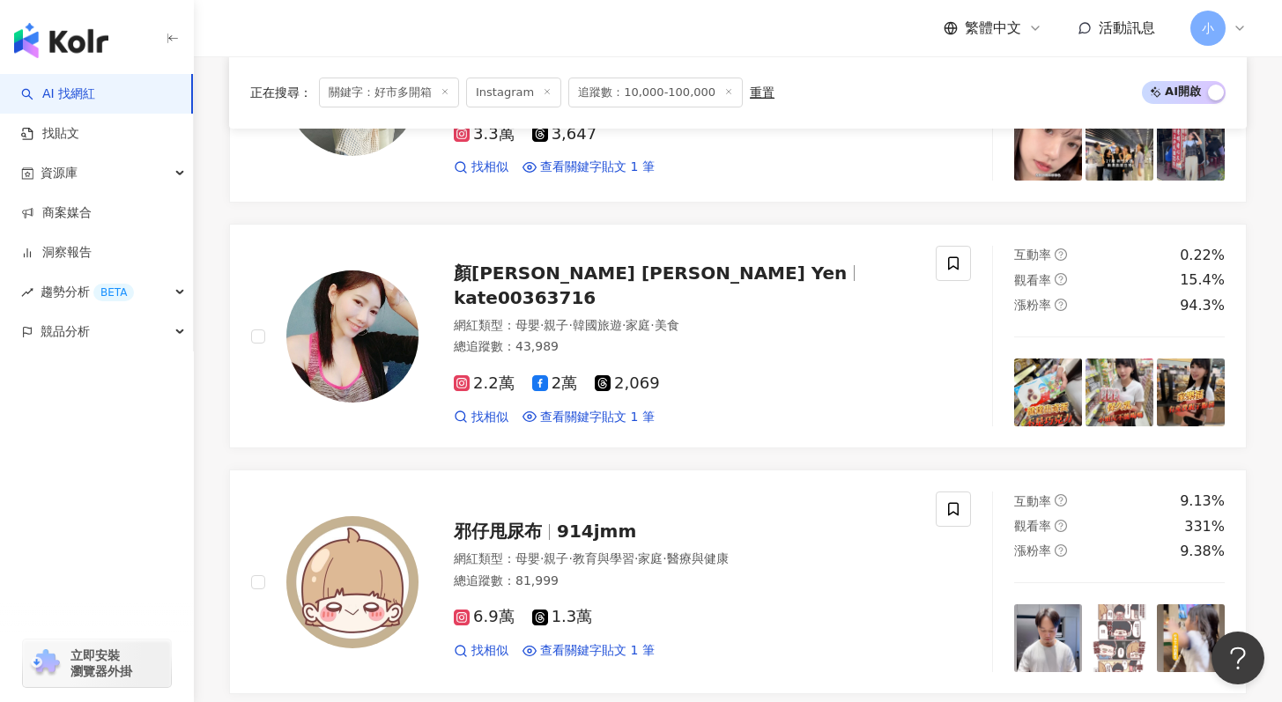
scroll to position [3510, 0]
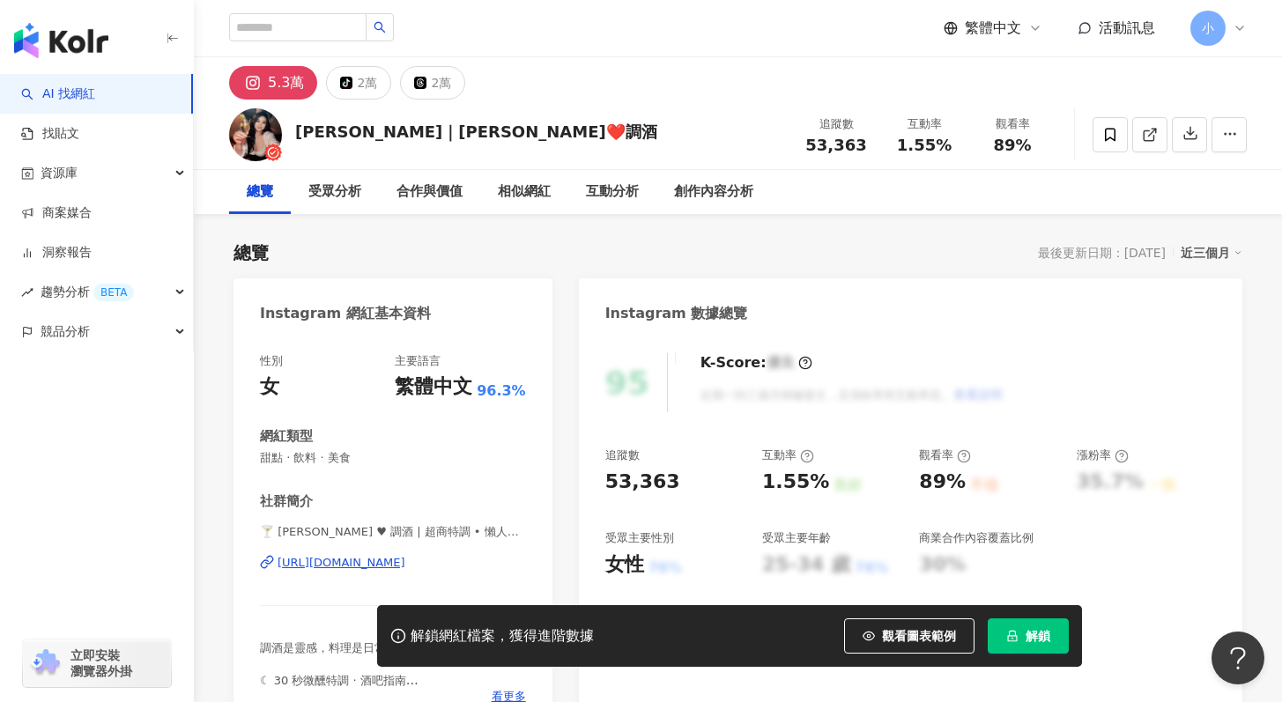
scroll to position [8, 0]
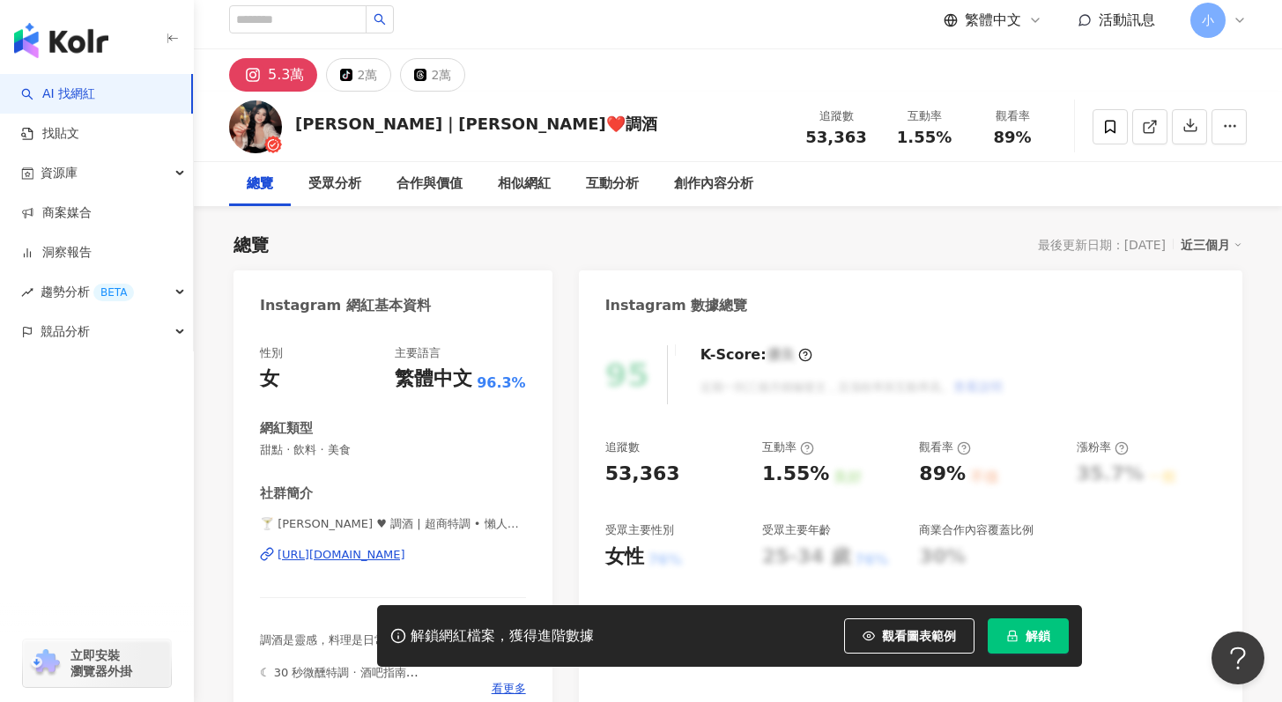
click at [405, 554] on div "https://www.instagram.com/sandra.0701/" at bounding box center [342, 555] width 128 height 16
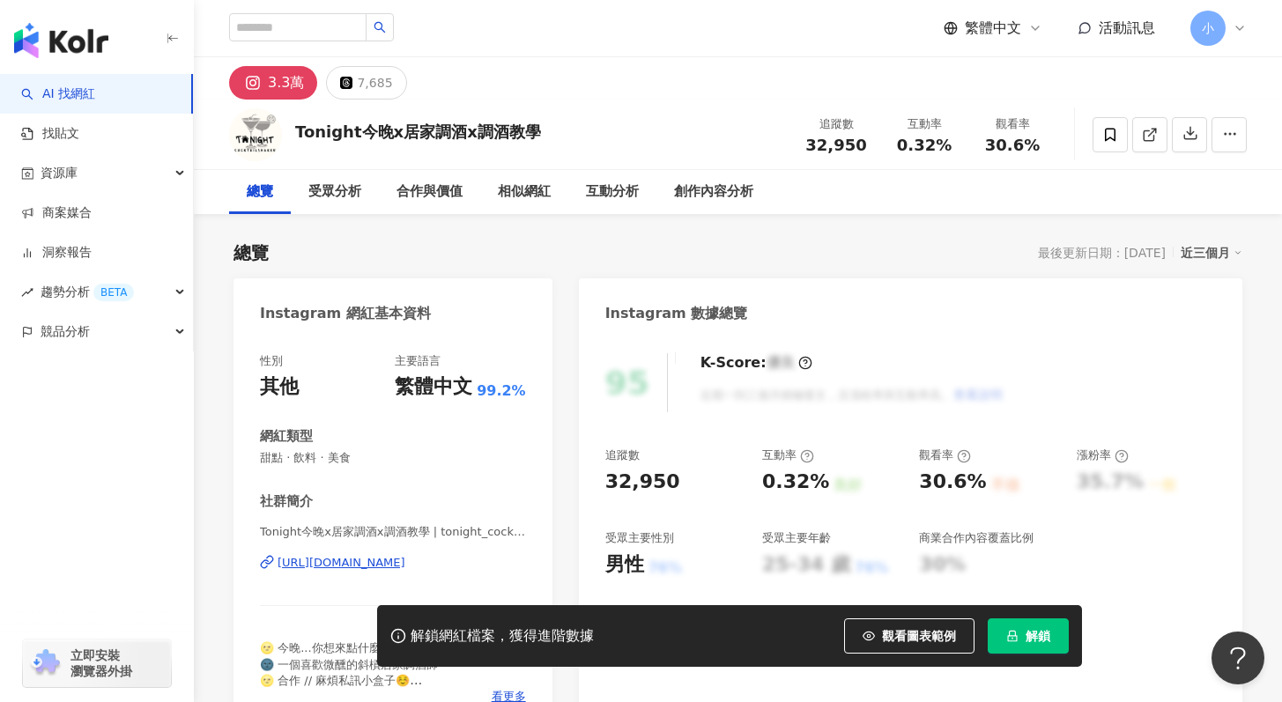
click at [375, 567] on div "https://www.instagram.com/tonight_cocktailshaker/" at bounding box center [342, 563] width 128 height 16
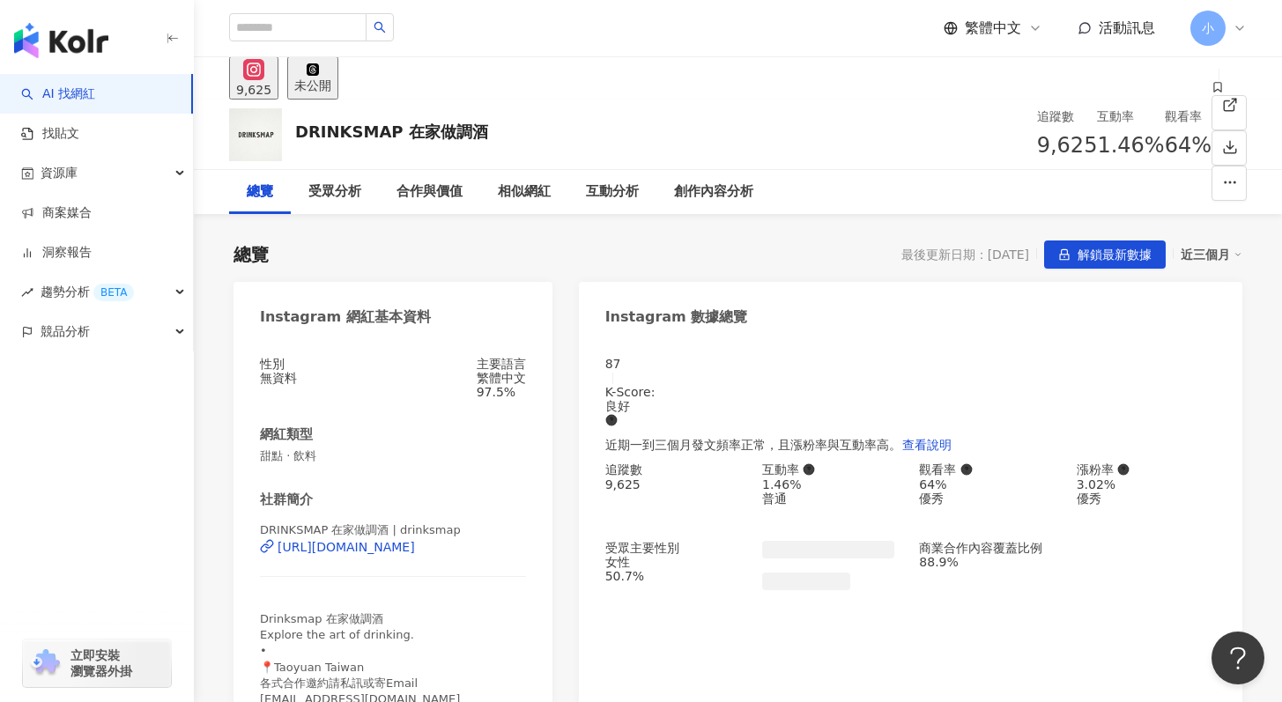
scroll to position [21, 0]
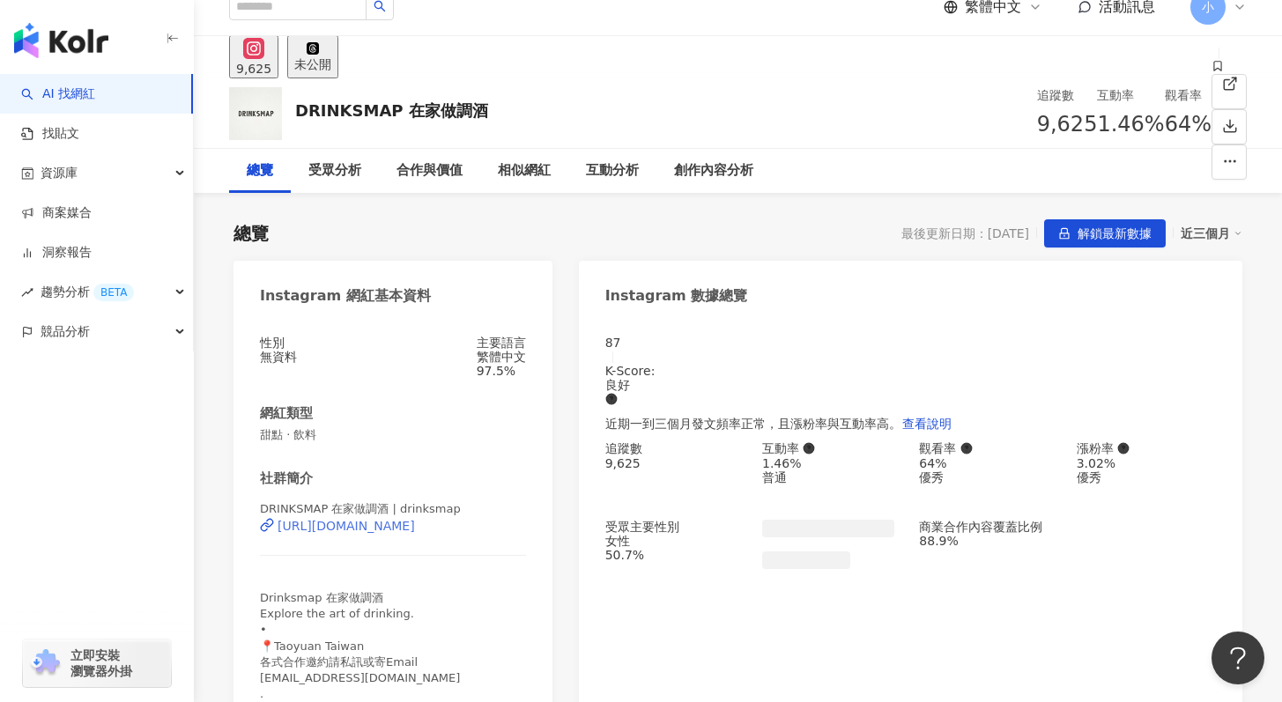
click at [362, 533] on div "https://www.instagram.com/drinksmap/" at bounding box center [346, 526] width 137 height 14
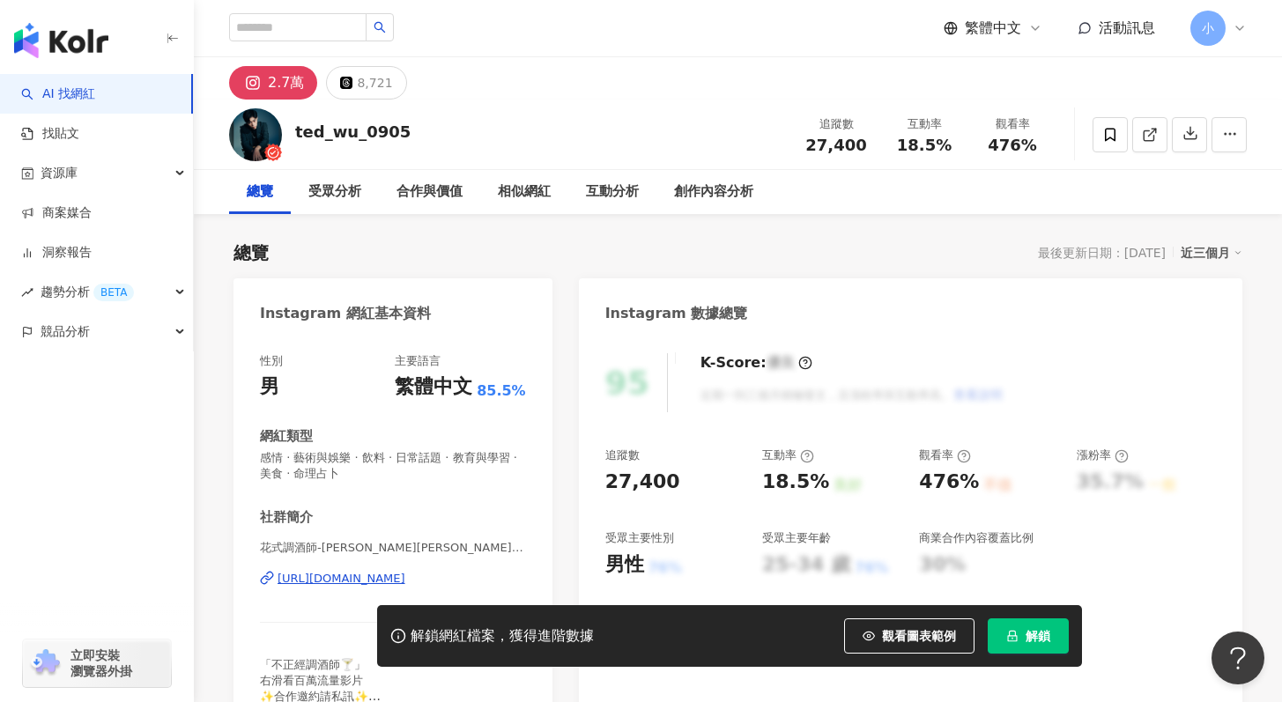
click at [368, 577] on div "https://www.instagram.com/ted_wu_0905/" at bounding box center [342, 579] width 128 height 16
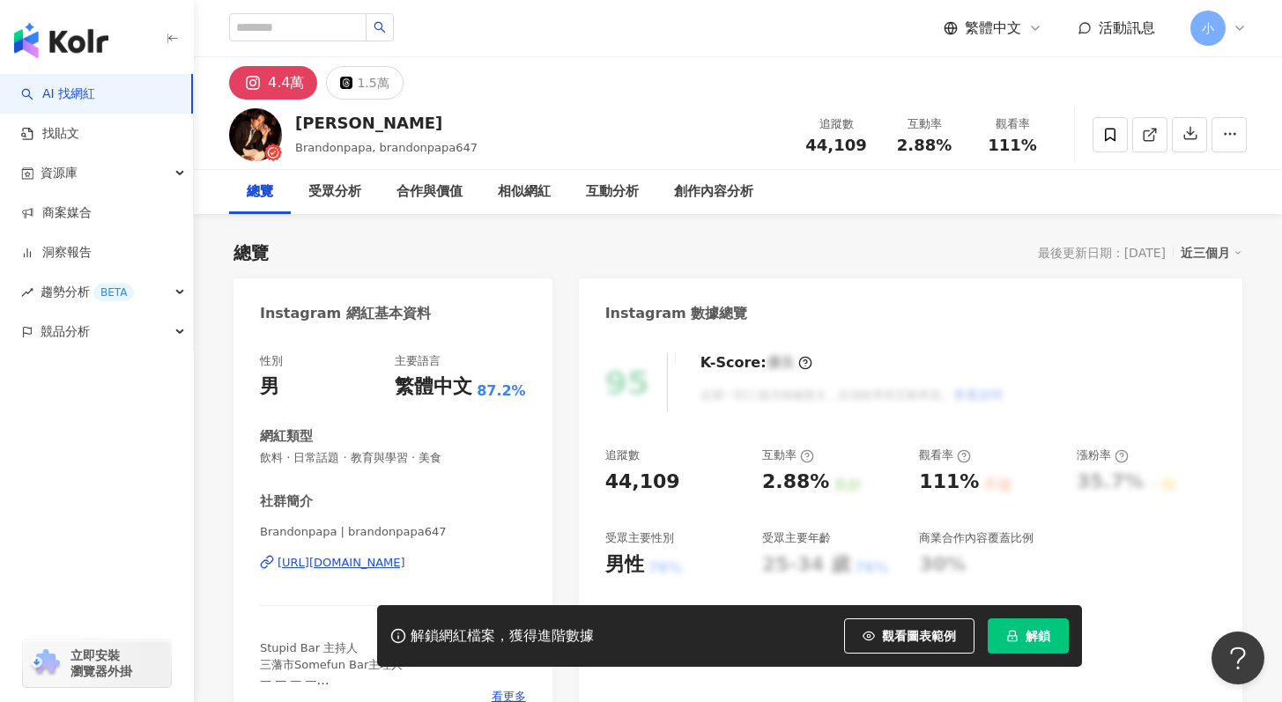
click at [424, 571] on div "Brandonpapa | brandonpapa647 https://www.instagram.com/brandonpapa647/" at bounding box center [393, 575] width 266 height 103
click at [405, 559] on div "https://www.instagram.com/brandonpapa647/" at bounding box center [342, 563] width 128 height 16
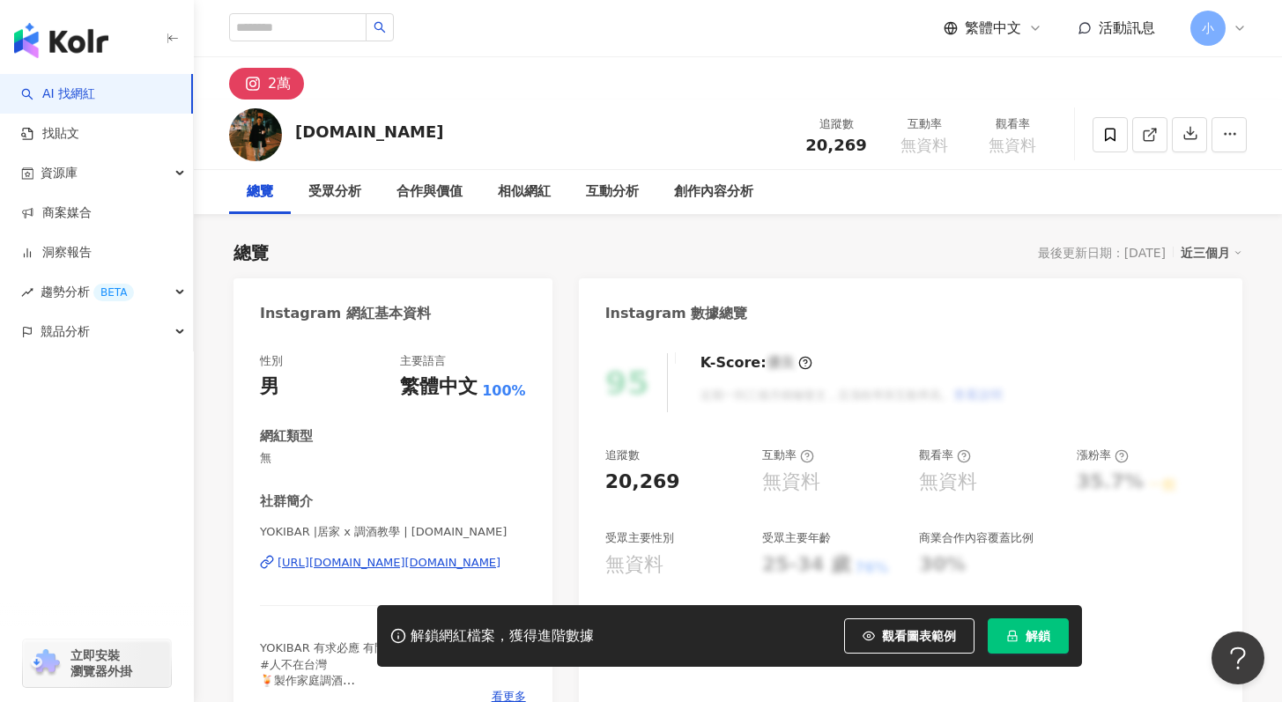
click at [409, 561] on div "https://www.instagram.com/yoki.bar/" at bounding box center [389, 563] width 223 height 16
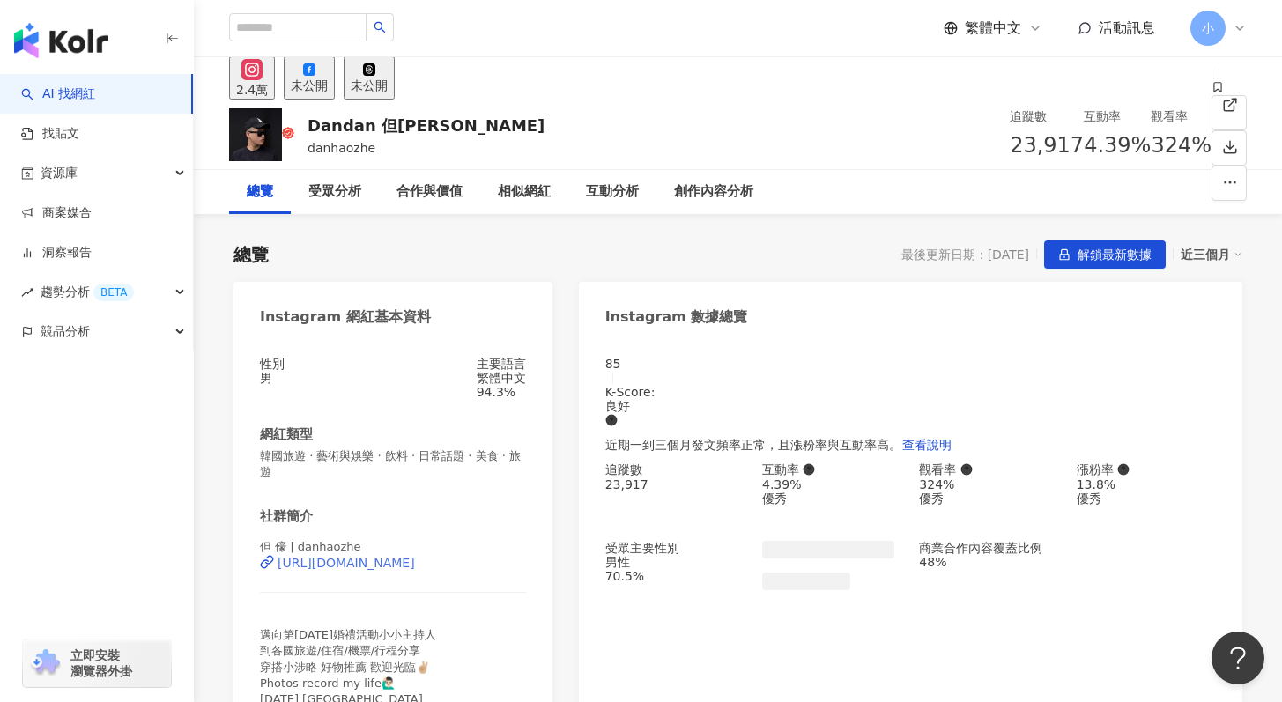
click at [398, 566] on div "https://www.instagram.com/danhaozhe/" at bounding box center [346, 563] width 137 height 14
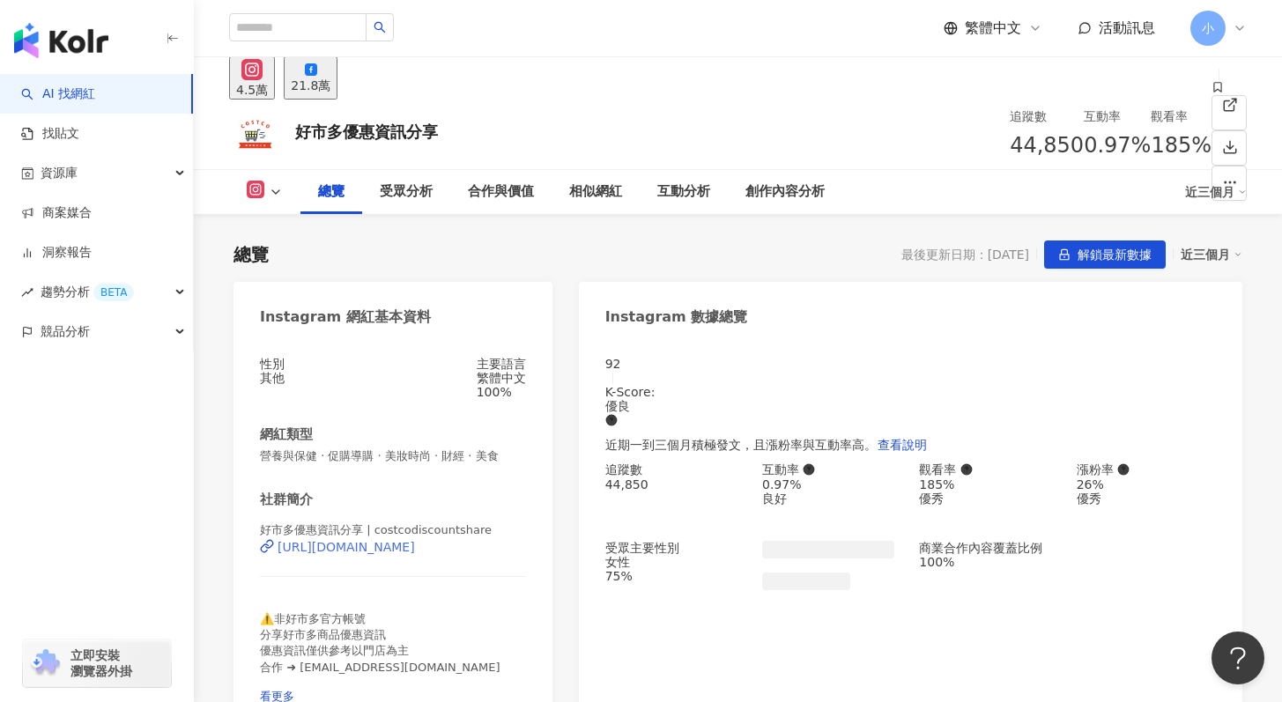
scroll to position [106, 0]
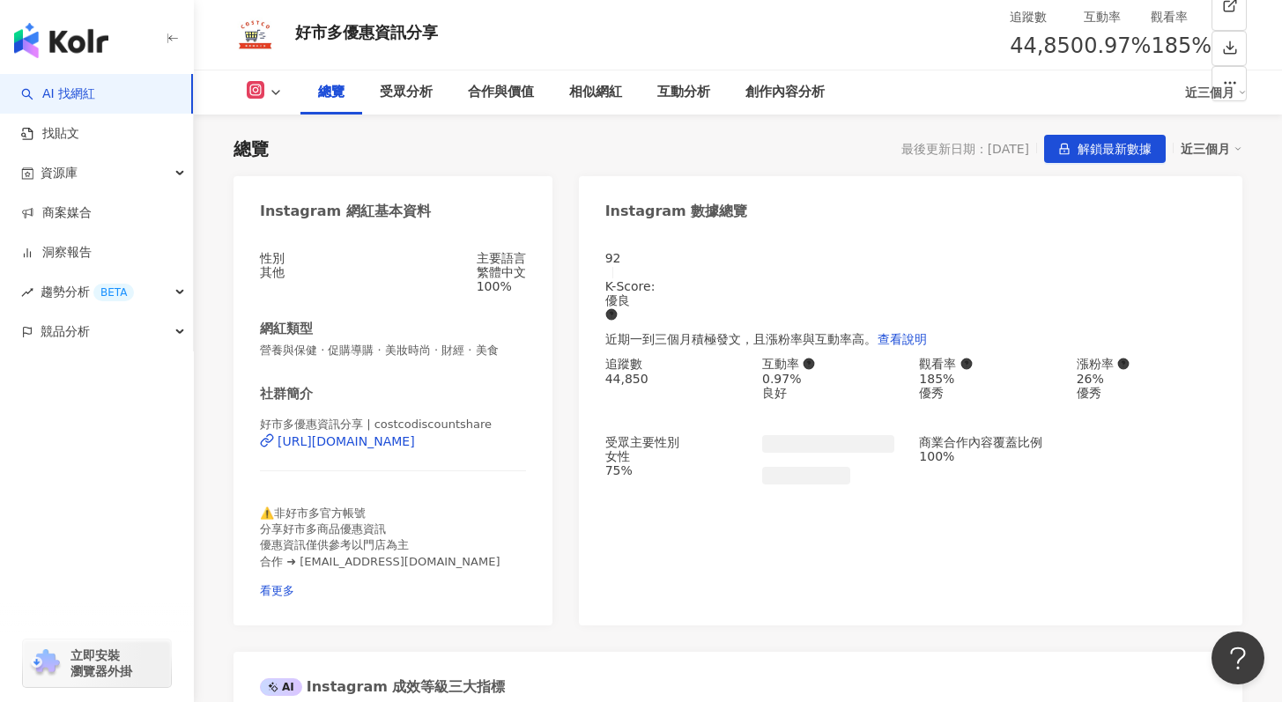
click at [454, 448] on div "好市多優惠資訊分享 | costcodiscountshare [URL][DOMAIN_NAME]" at bounding box center [393, 454] width 266 height 75
click at [415, 449] on div "[URL][DOMAIN_NAME]" at bounding box center [346, 441] width 137 height 14
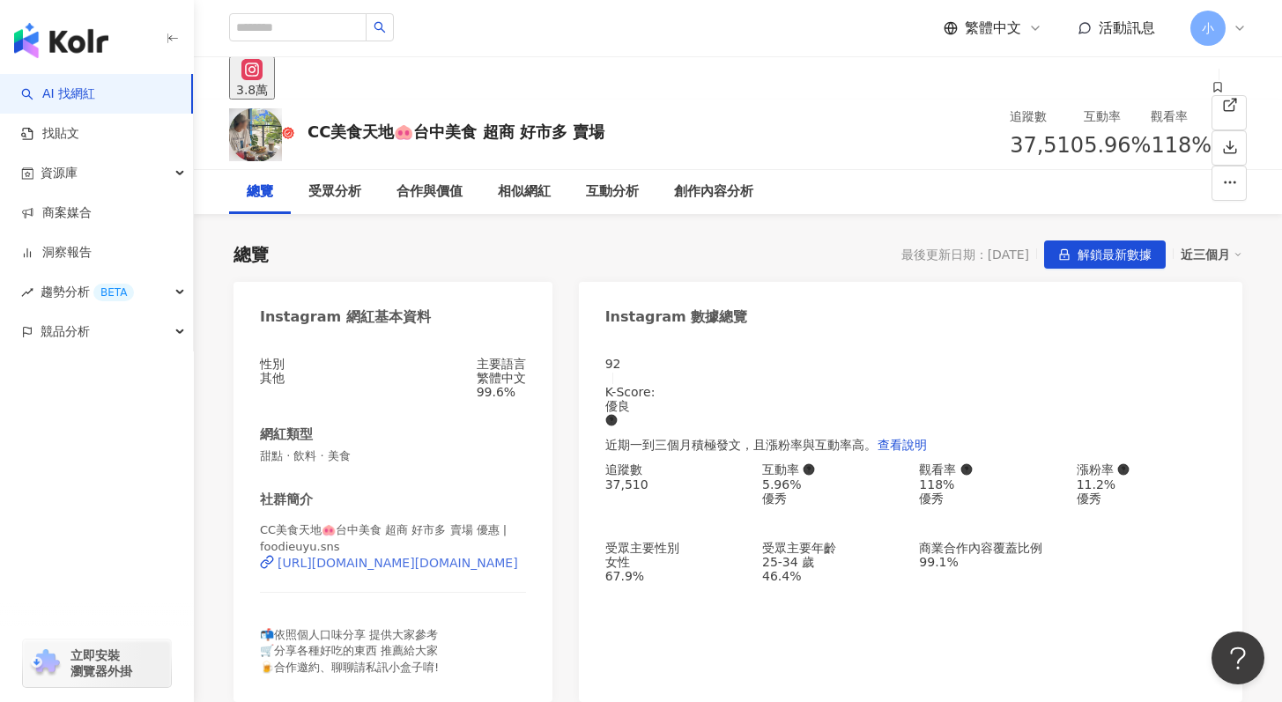
click at [377, 564] on div "[URL][DOMAIN_NAME][DOMAIN_NAME]" at bounding box center [398, 563] width 241 height 14
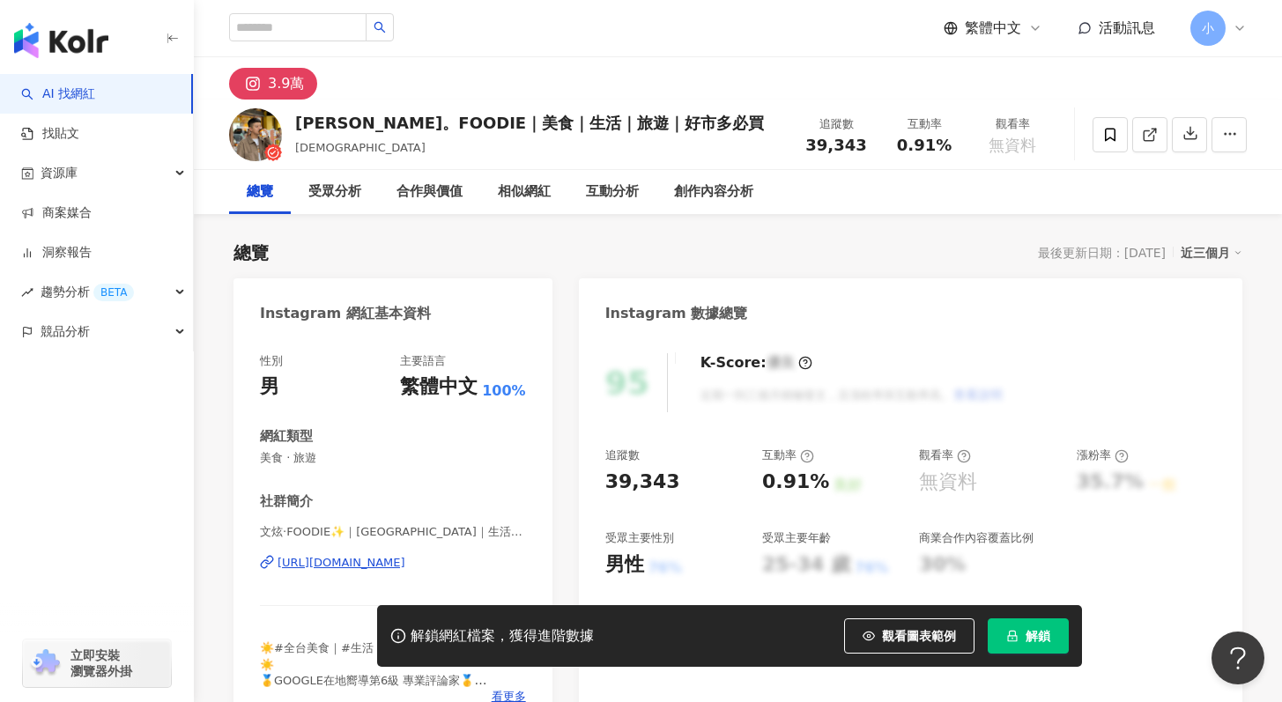
click at [393, 564] on div "[URL][DOMAIN_NAME]" at bounding box center [342, 563] width 128 height 16
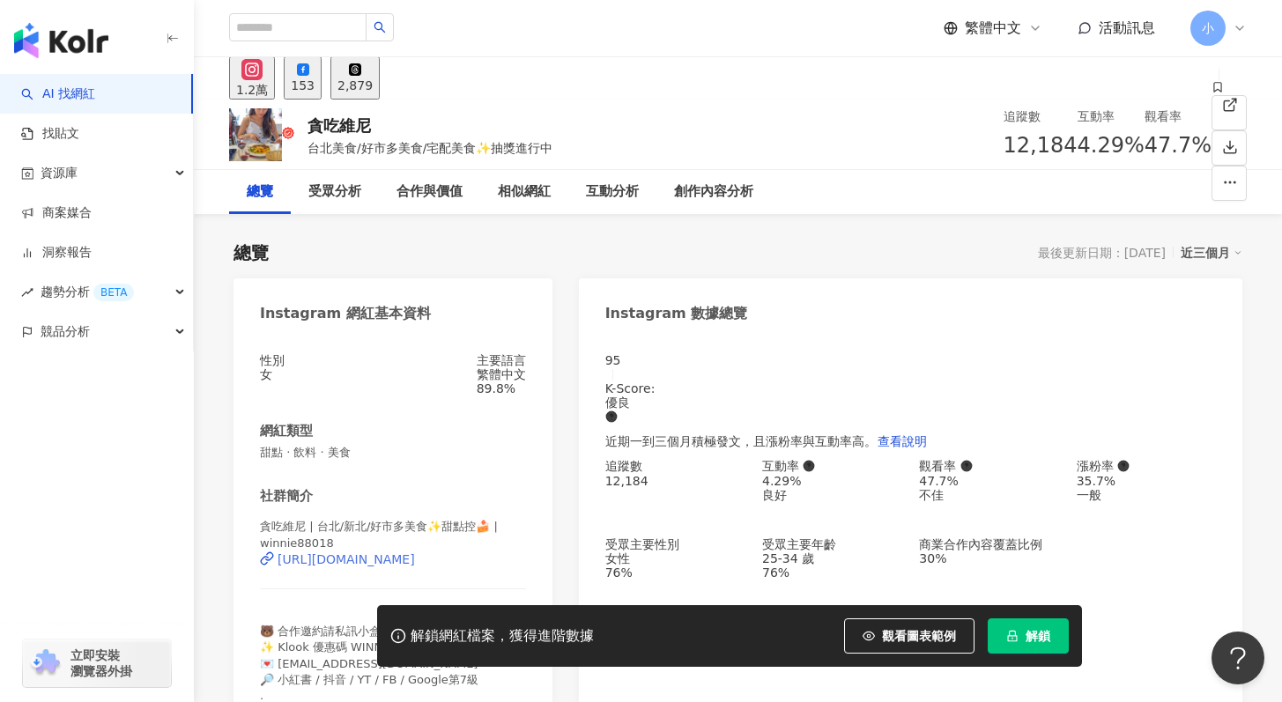
click at [389, 560] on div "https://www.instagram.com/winnie88018/" at bounding box center [346, 559] width 137 height 14
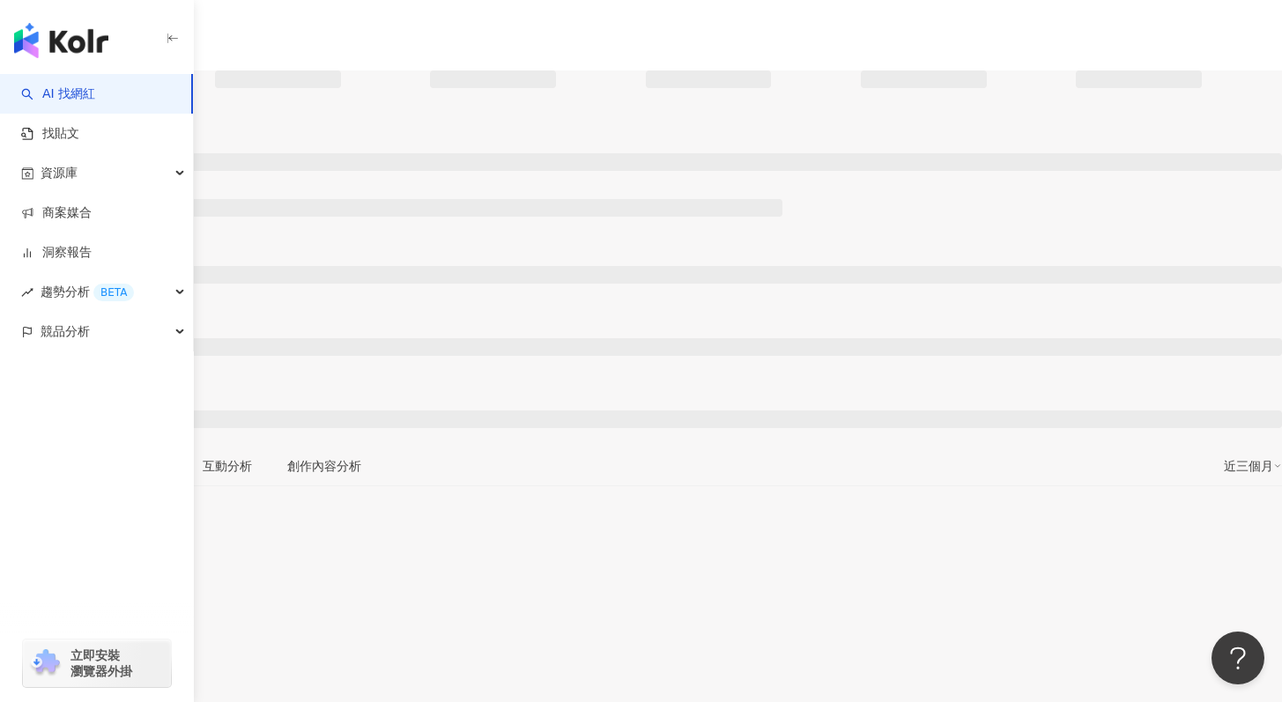
scroll to position [117, 0]
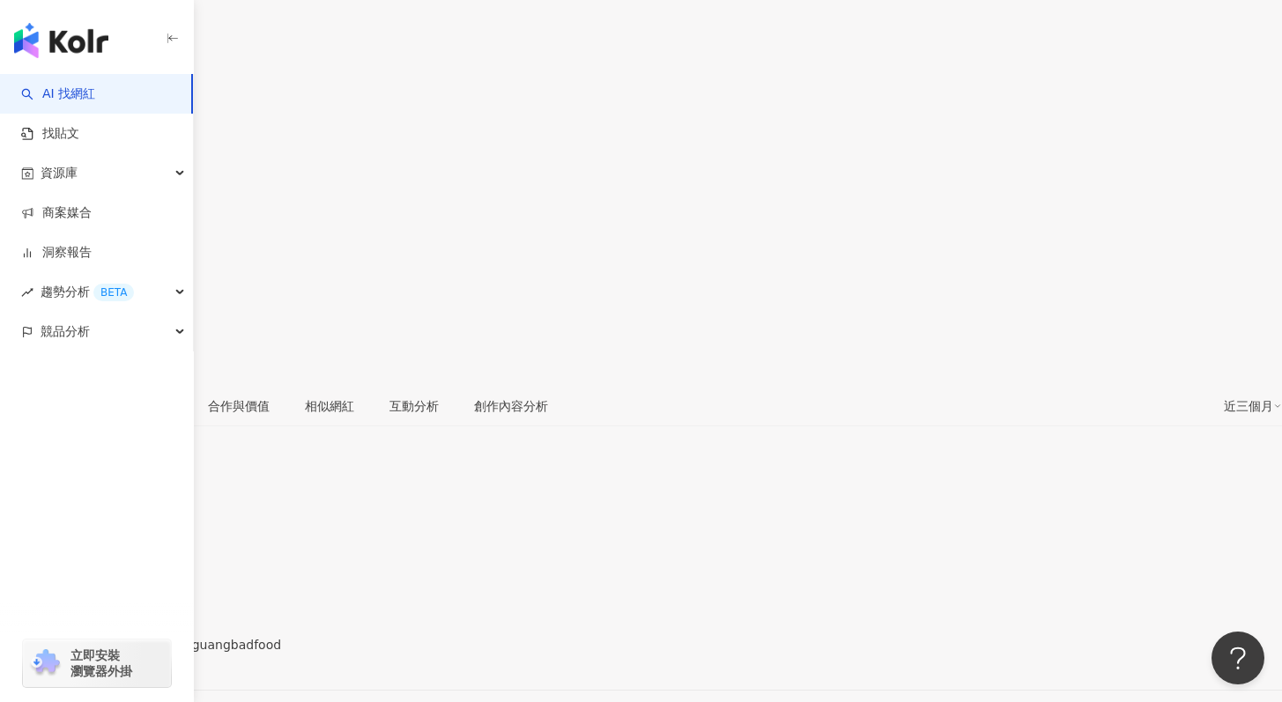
click at [155, 653] on div "https://www.instagram.com/guangguangbadfood/" at bounding box center [86, 660] width 137 height 14
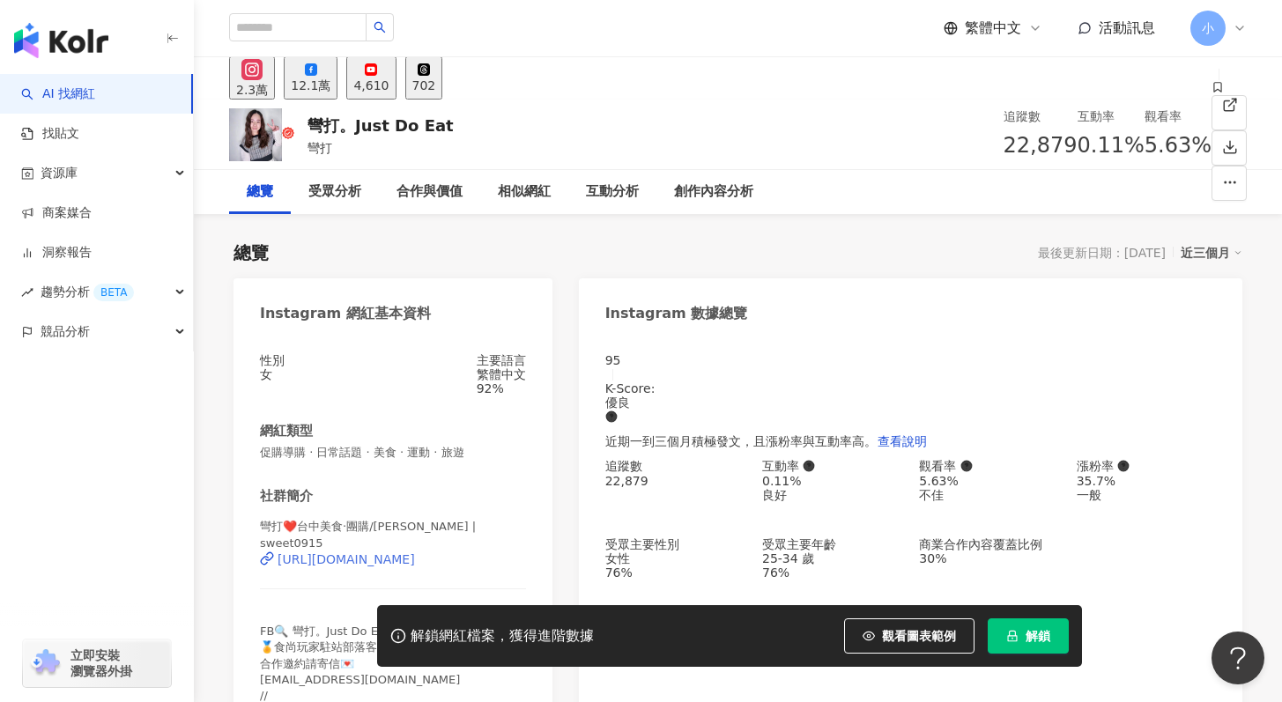
click at [370, 562] on div "https://www.instagram.com/sweet0915/" at bounding box center [346, 559] width 137 height 14
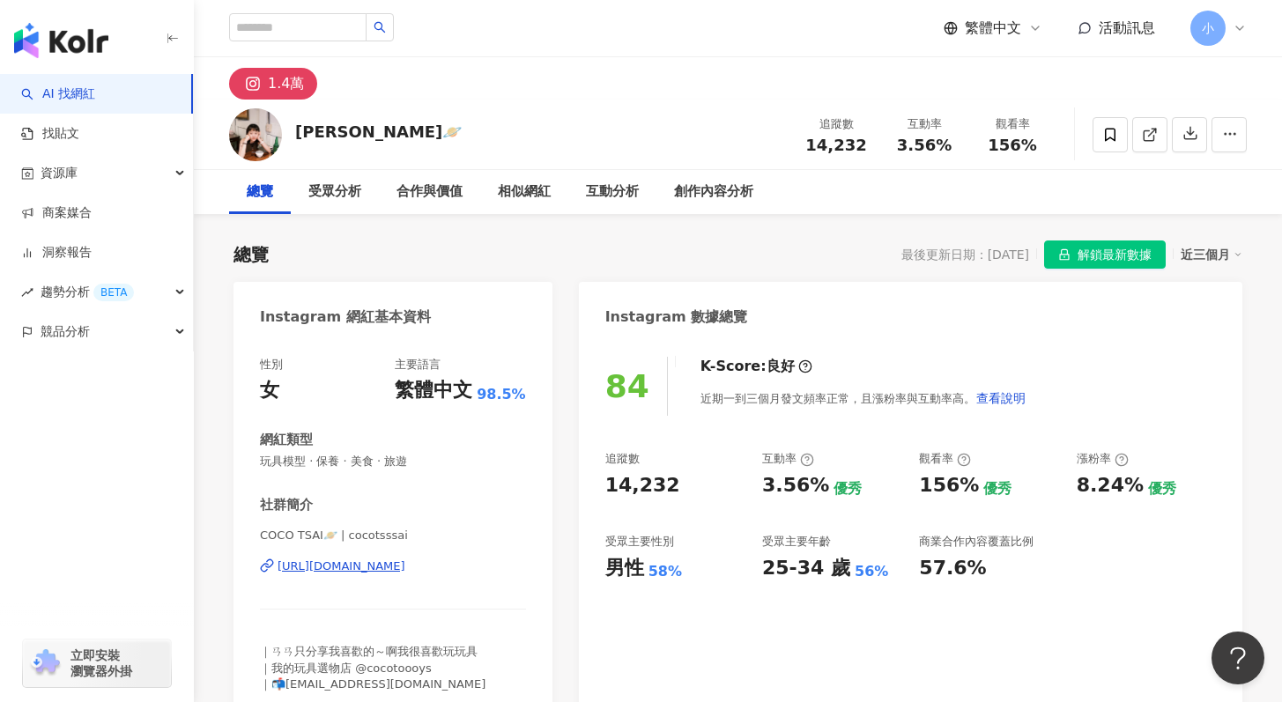
scroll to position [4818, 0]
